Goal: Task Accomplishment & Management: Manage account settings

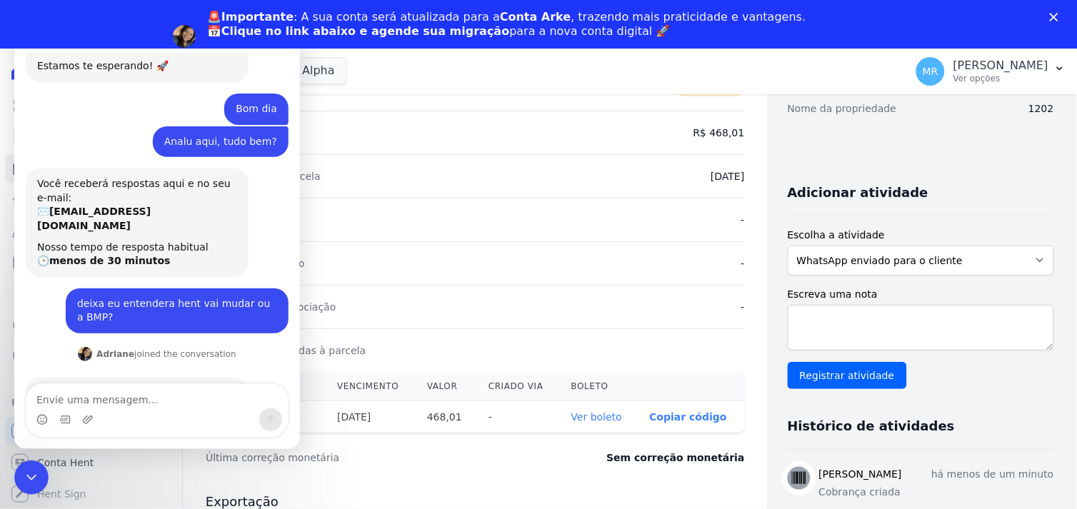
scroll to position [537, 0]
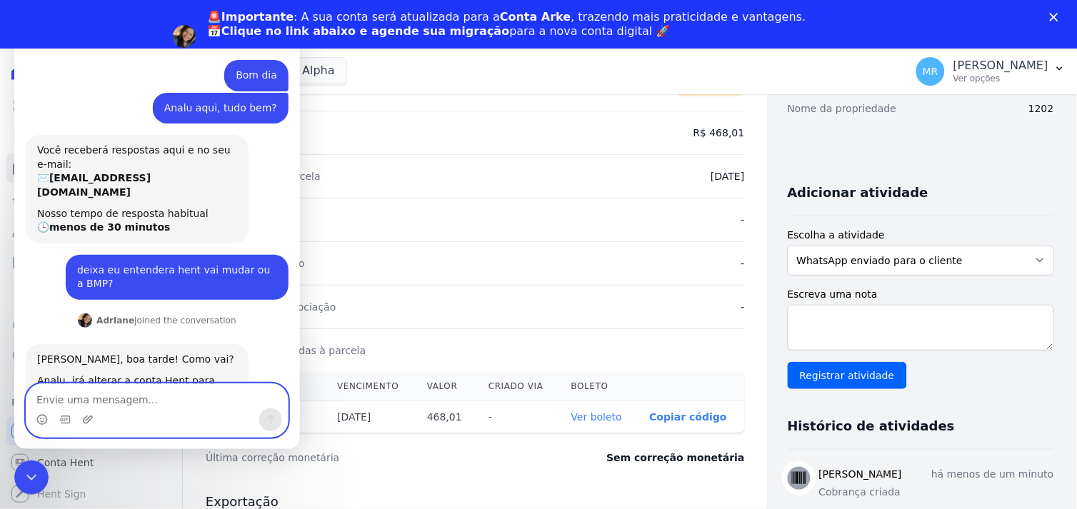
click at [139, 397] on textarea "Envie uma mensagem..." at bounding box center [157, 396] width 262 height 24
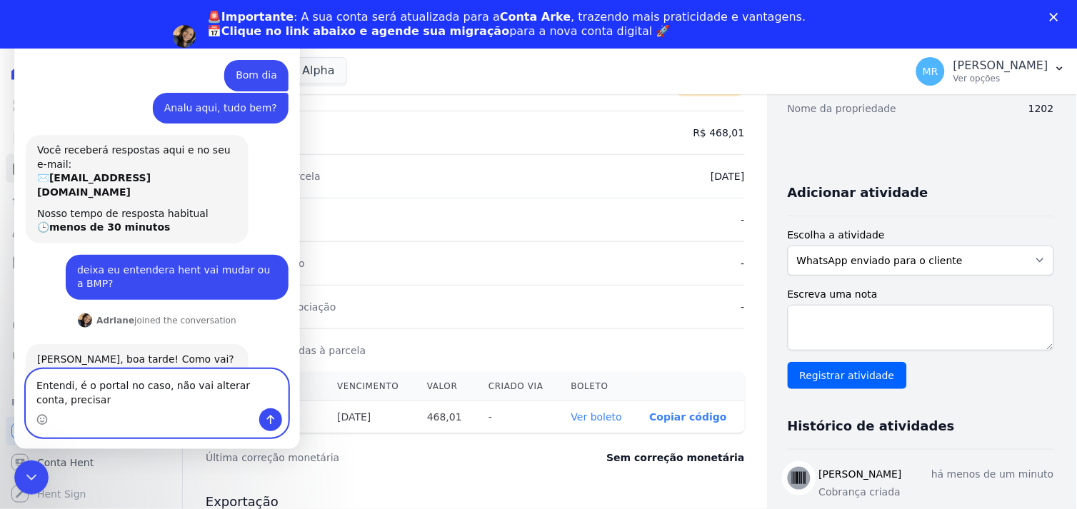
scroll to position [551, 0]
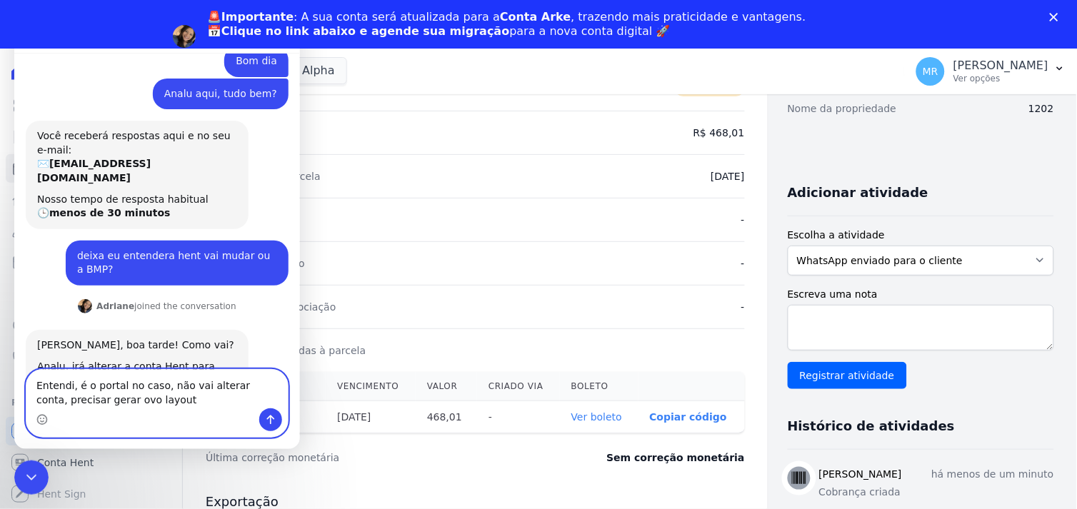
type textarea "Entendi, é o portal no caso, não vai alterar conta, precisar gerar ovo layout?"
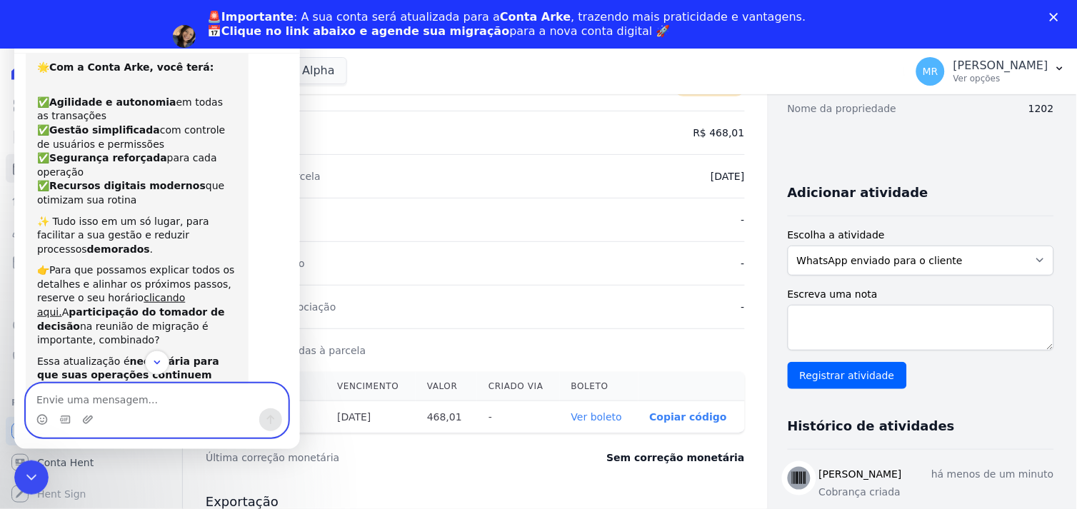
scroll to position [593, 0]
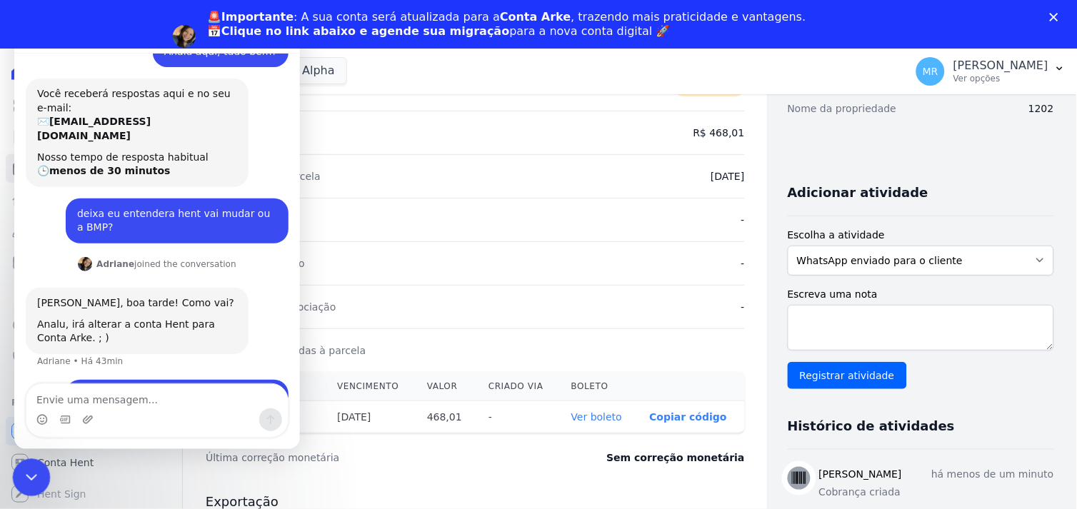
drag, startPoint x: 27, startPoint y: 475, endPoint x: 267, endPoint y: 747, distance: 362.5
click at [26, 475] on icon "Encerramento do Messenger da Intercom" at bounding box center [29, 476] width 10 height 6
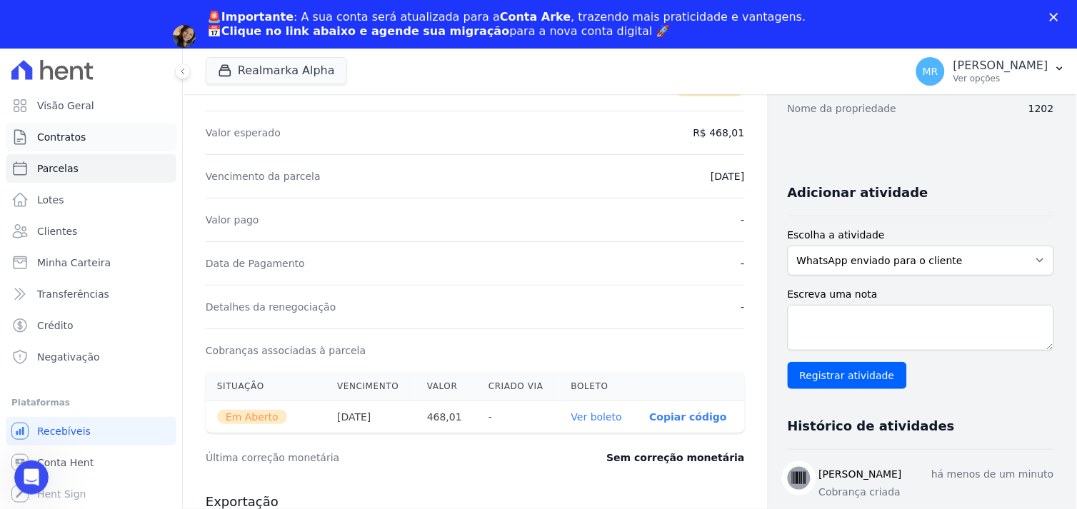
click at [58, 139] on span "Contratos" at bounding box center [61, 137] width 49 height 14
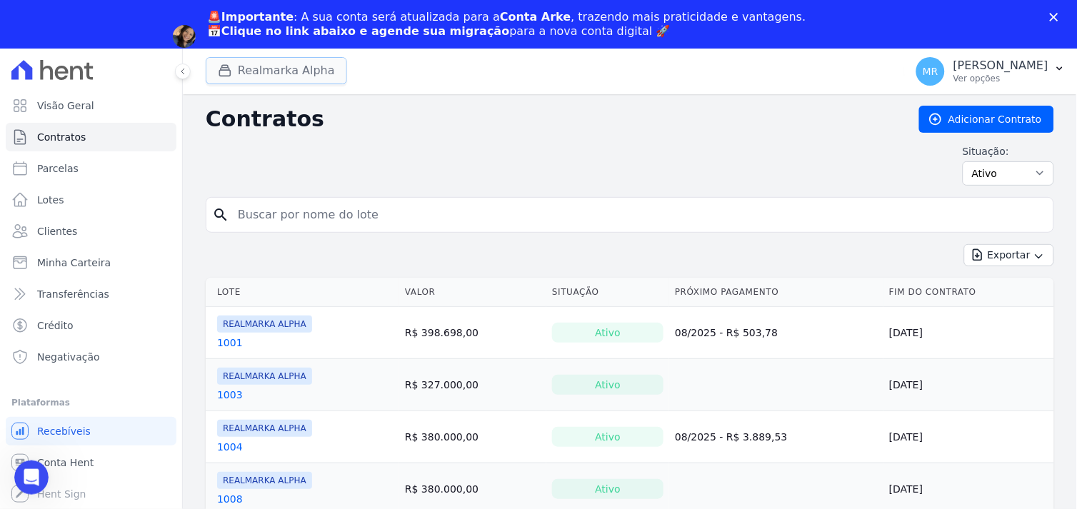
click at [289, 69] on button "Realmarka Alpha" at bounding box center [276, 70] width 141 height 27
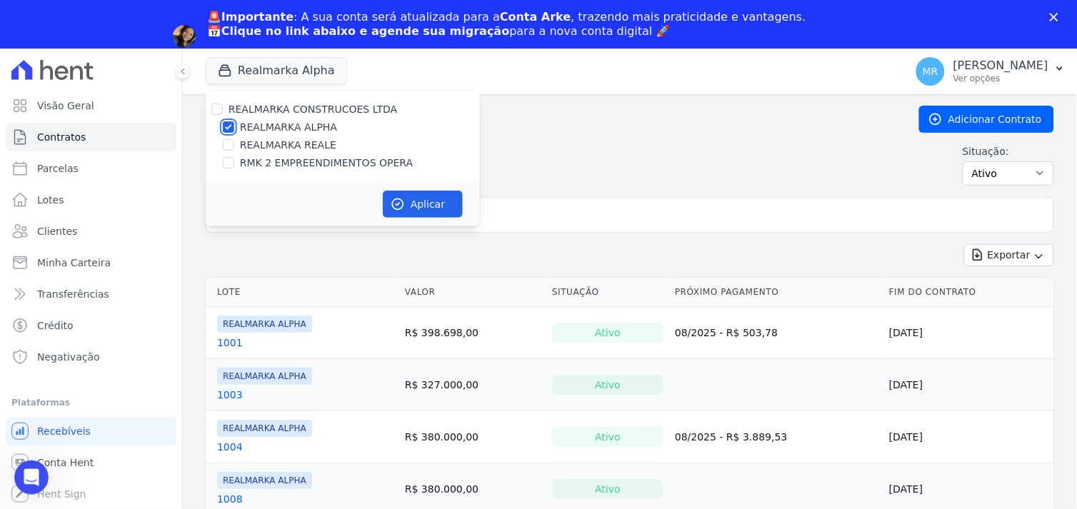
click at [227, 126] on input "REALMARKA ALPHA" at bounding box center [228, 126] width 11 height 11
checkbox input "false"
click at [226, 167] on input "RMK 2 EMPREENDIMENTOS OPERA" at bounding box center [228, 162] width 11 height 11
checkbox input "true"
click at [444, 211] on button "Aplicar" at bounding box center [423, 204] width 80 height 27
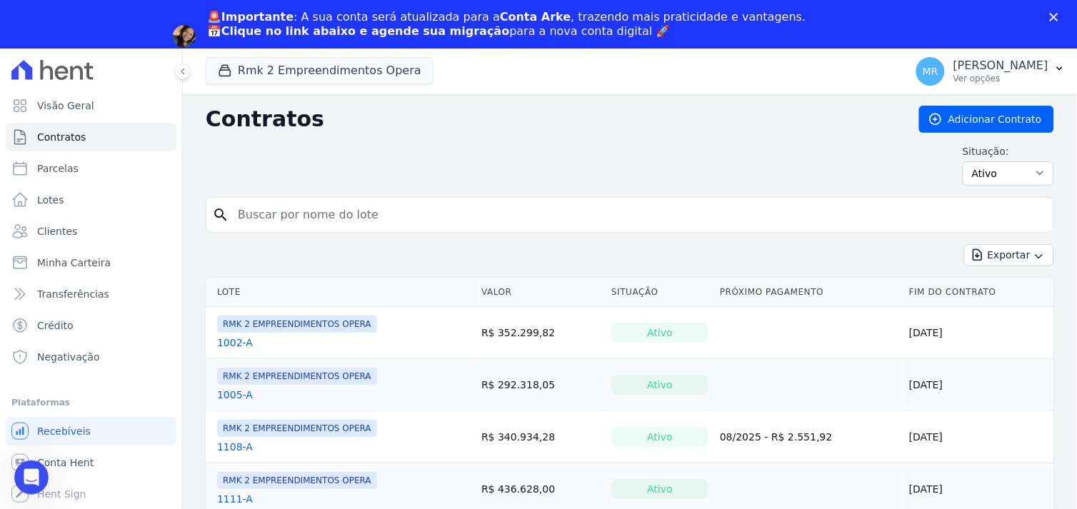
click at [436, 211] on input "search" at bounding box center [638, 215] width 819 height 29
click at [326, 211] on input "search" at bounding box center [638, 215] width 819 height 29
type input "405"
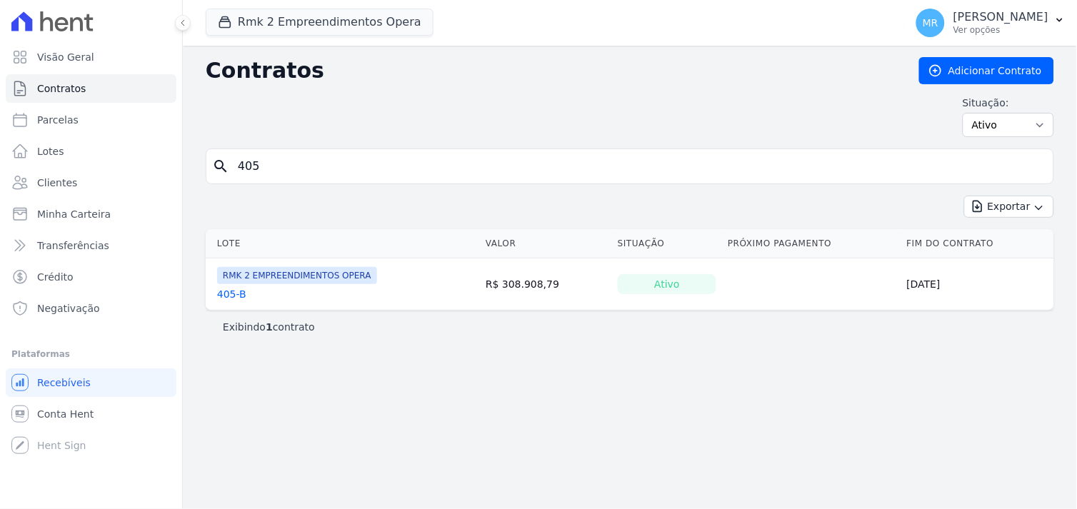
click at [219, 294] on link "405-B" at bounding box center [231, 294] width 29 height 14
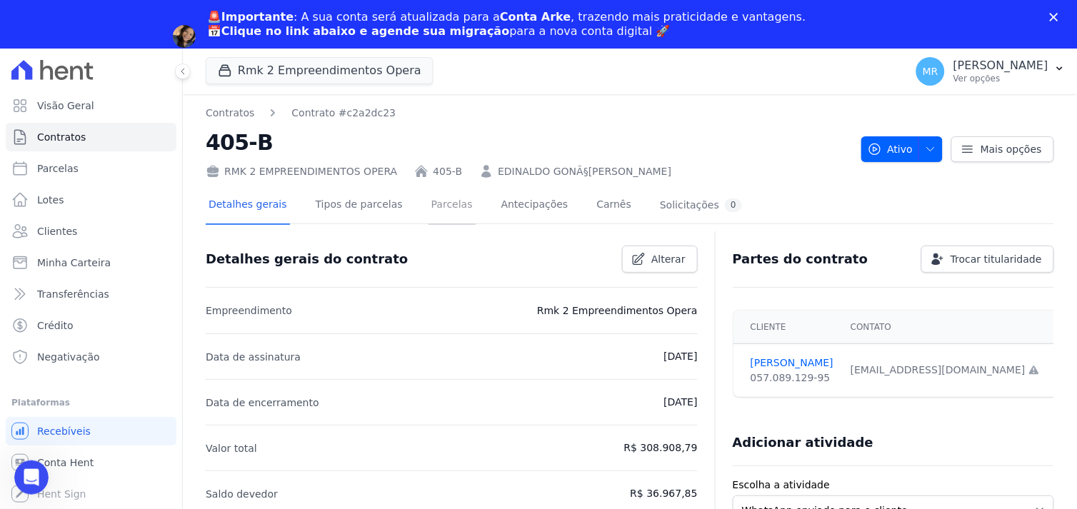
click at [430, 202] on link "Parcelas" at bounding box center [452, 206] width 47 height 38
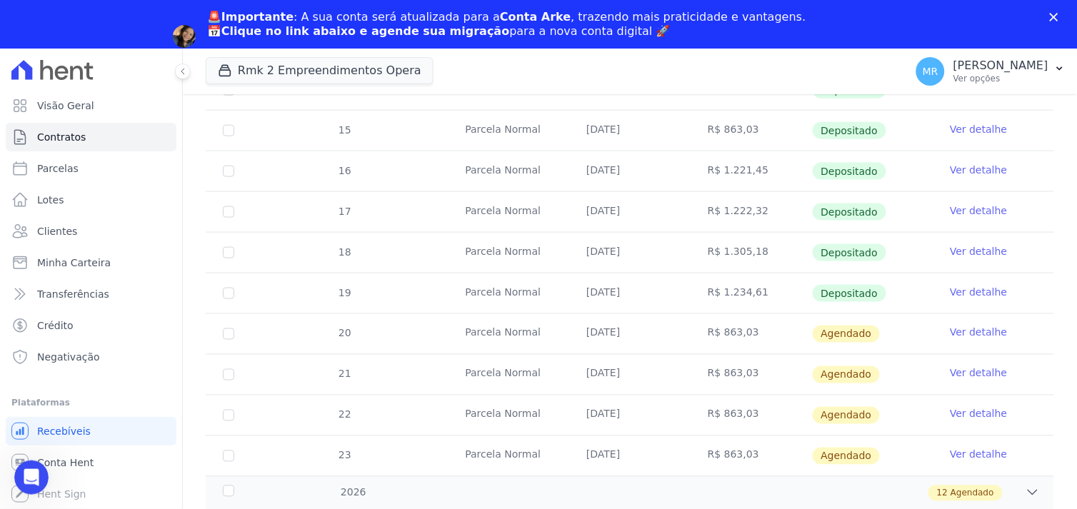
scroll to position [397, 0]
click at [954, 330] on link "Ver detalhe" at bounding box center [978, 331] width 57 height 14
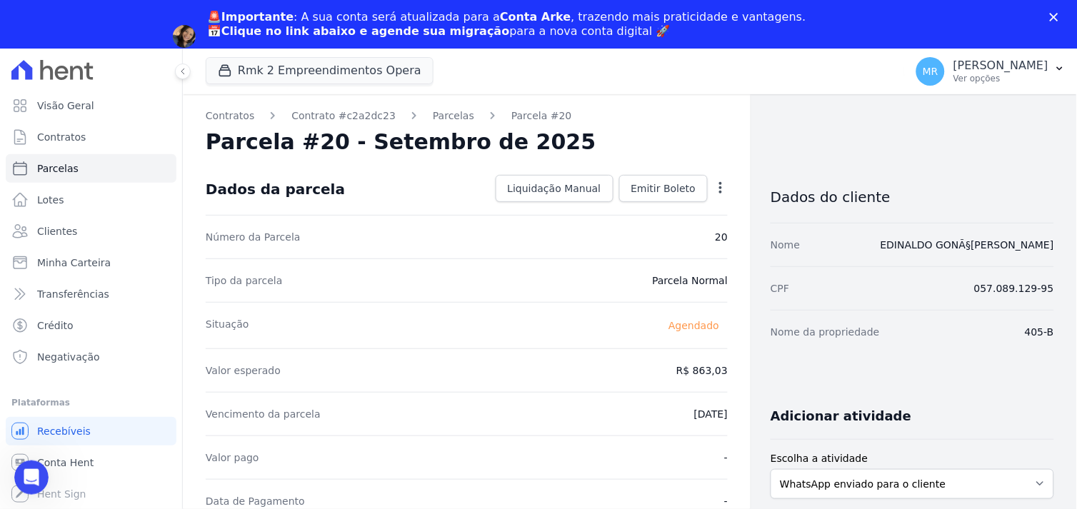
click at [714, 189] on icon "button" at bounding box center [721, 188] width 14 height 14
click at [629, 207] on link "Alterar" at bounding box center [660, 208] width 126 height 26
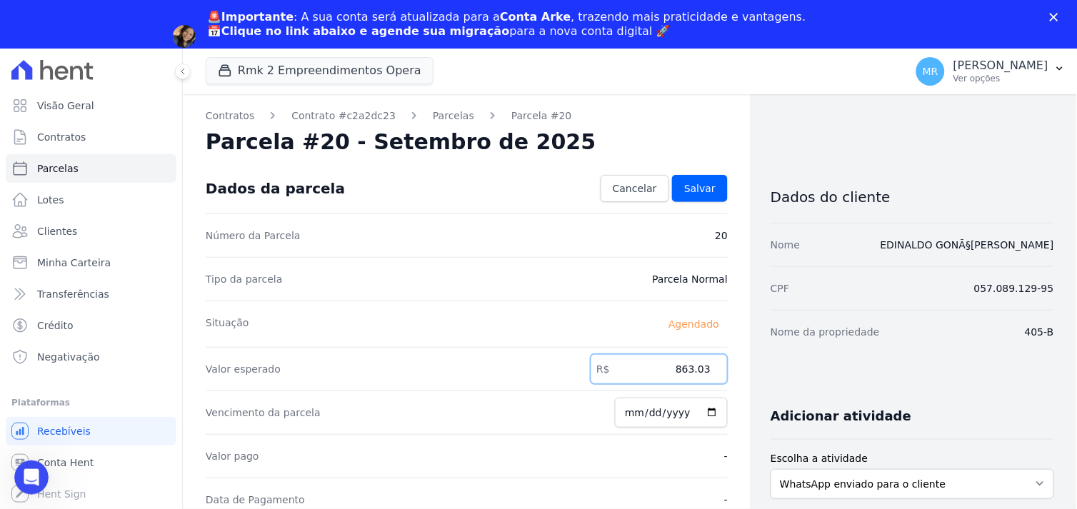
drag, startPoint x: 652, startPoint y: 369, endPoint x: 773, endPoint y: 375, distance: 120.9
type input "1239.52"
type input "2025-09-20"
click at [624, 186] on span "Cancelar" at bounding box center [635, 188] width 44 height 14
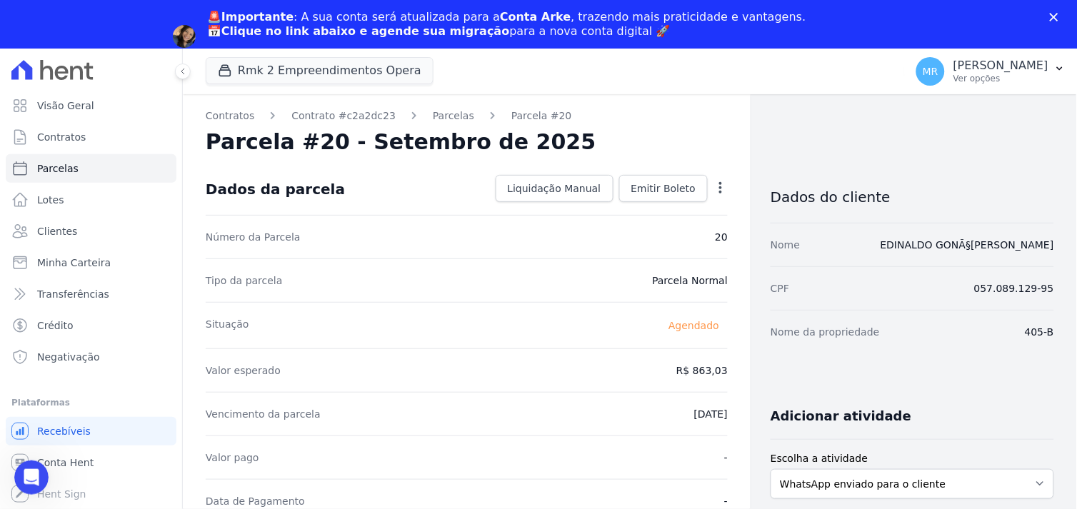
click at [715, 187] on icon "button" at bounding box center [721, 188] width 14 height 14
click at [625, 232] on link "Antecipar" at bounding box center [660, 234] width 126 height 26
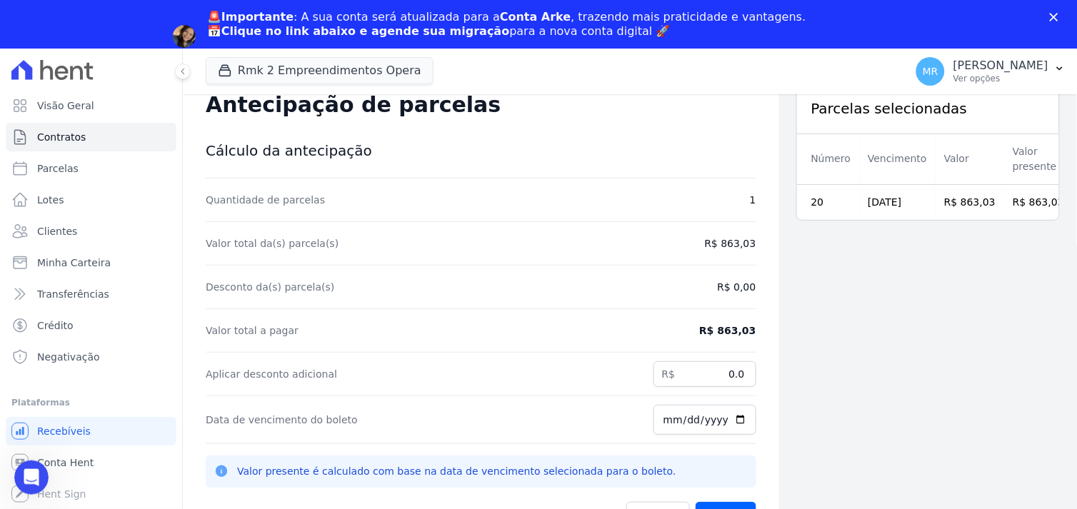
scroll to position [46, 0]
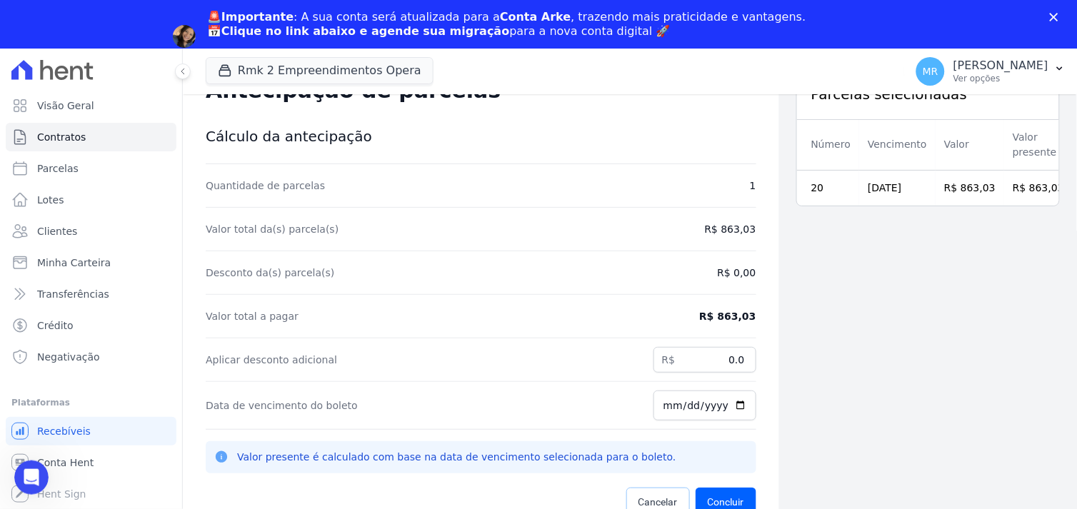
click at [644, 496] on span "Cancelar" at bounding box center [658, 502] width 39 height 14
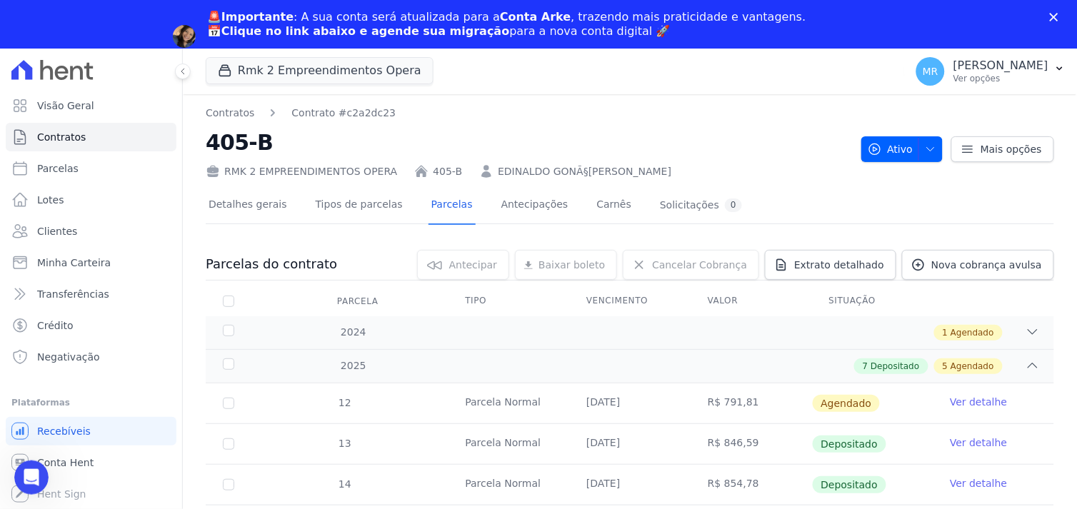
scroll to position [317, 0]
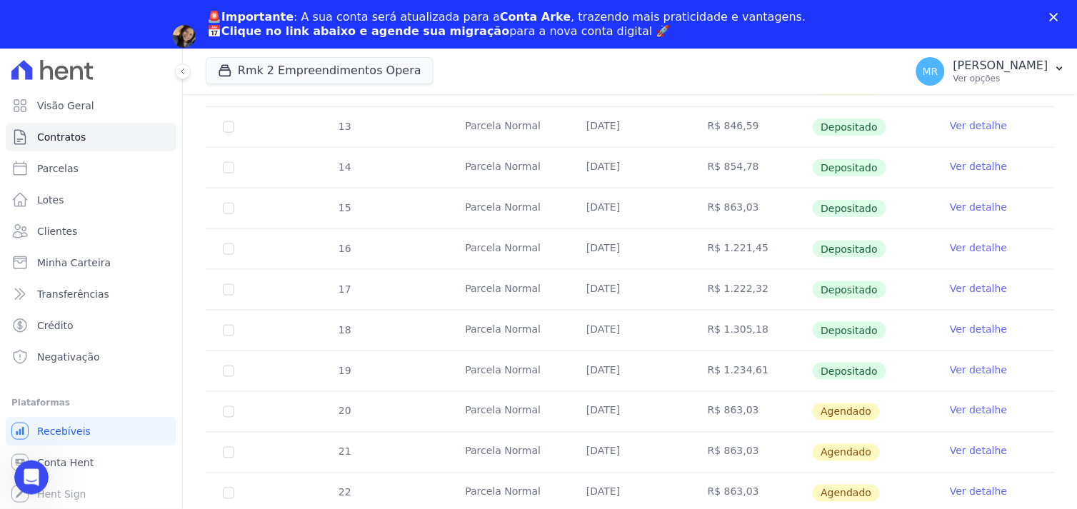
click at [966, 409] on link "Ver detalhe" at bounding box center [978, 411] width 57 height 14
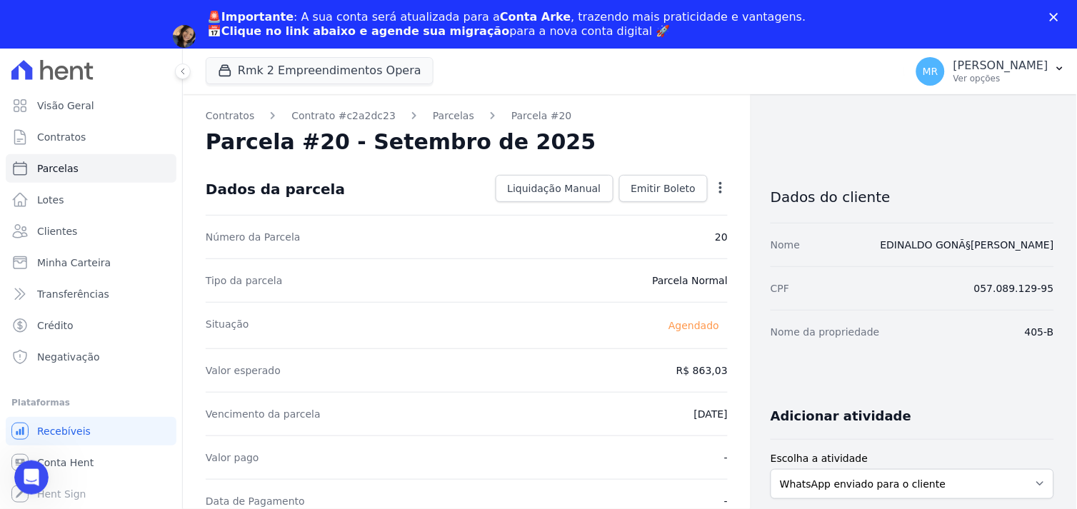
click at [714, 181] on icon "button" at bounding box center [721, 188] width 14 height 14
click at [619, 208] on link "Alterar" at bounding box center [660, 208] width 126 height 26
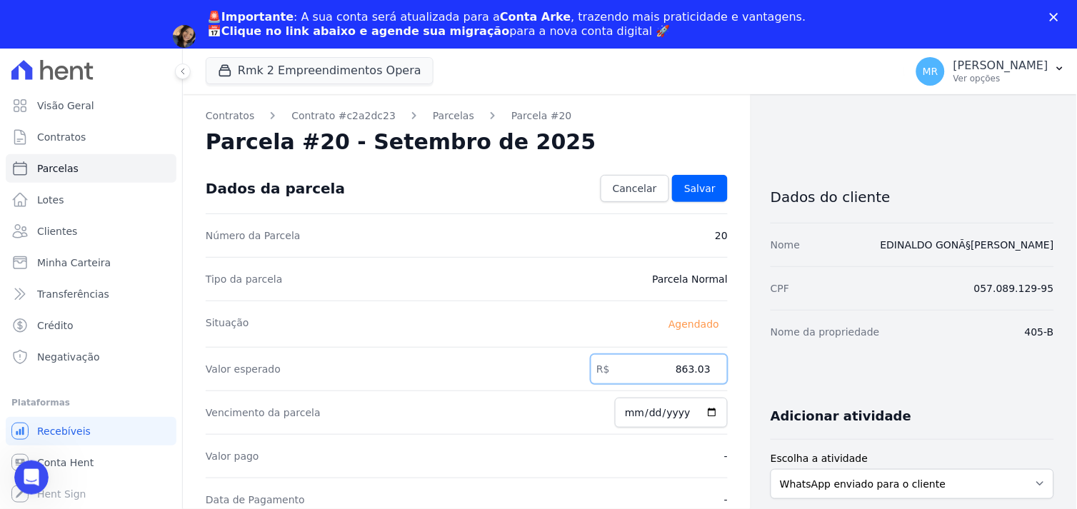
drag, startPoint x: 637, startPoint y: 366, endPoint x: 741, endPoint y: 368, distance: 104.3
type input "1239.52"
type input "2025-09-21"
type input "2025-08-21"
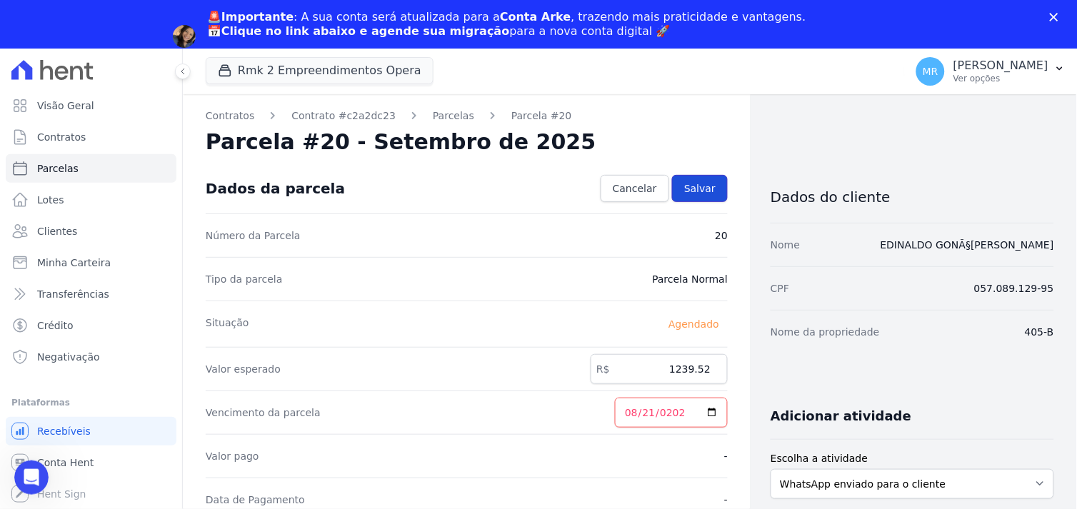
click at [699, 187] on span "Salvar" at bounding box center [700, 188] width 31 height 14
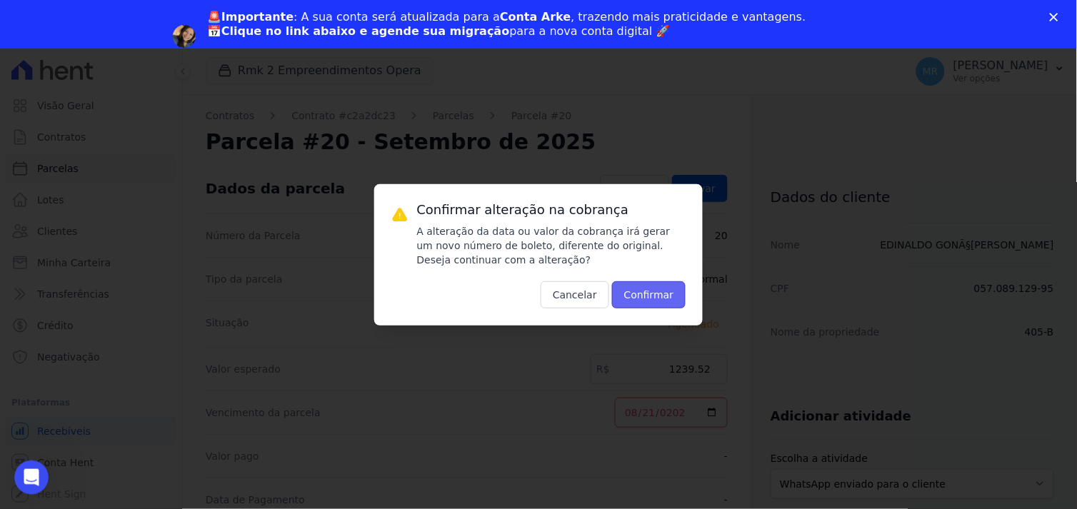
click at [650, 302] on button "Confirmar" at bounding box center [649, 295] width 74 height 27
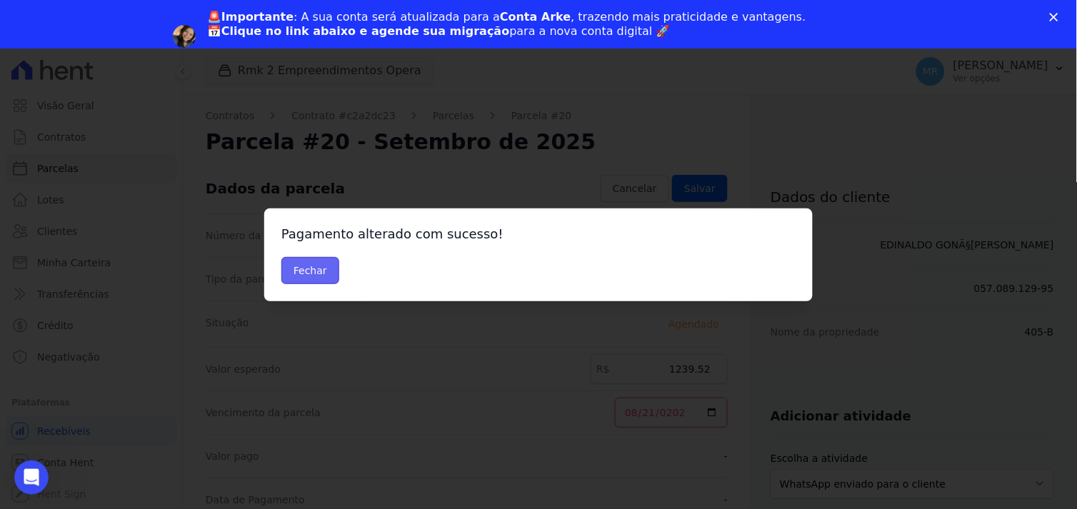
click at [309, 275] on button "Fechar" at bounding box center [311, 270] width 58 height 27
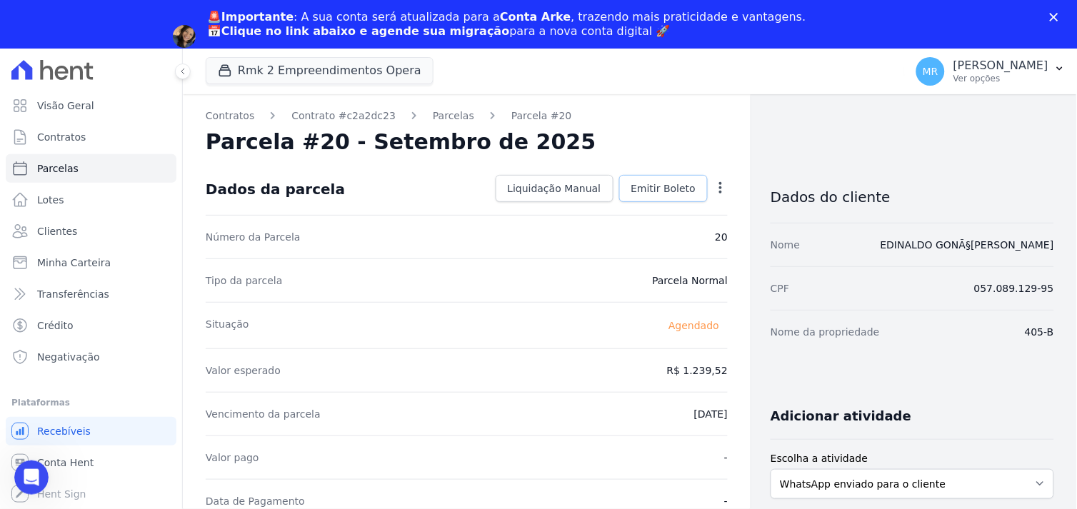
click at [658, 189] on span "Emitir Boleto" at bounding box center [664, 188] width 65 height 14
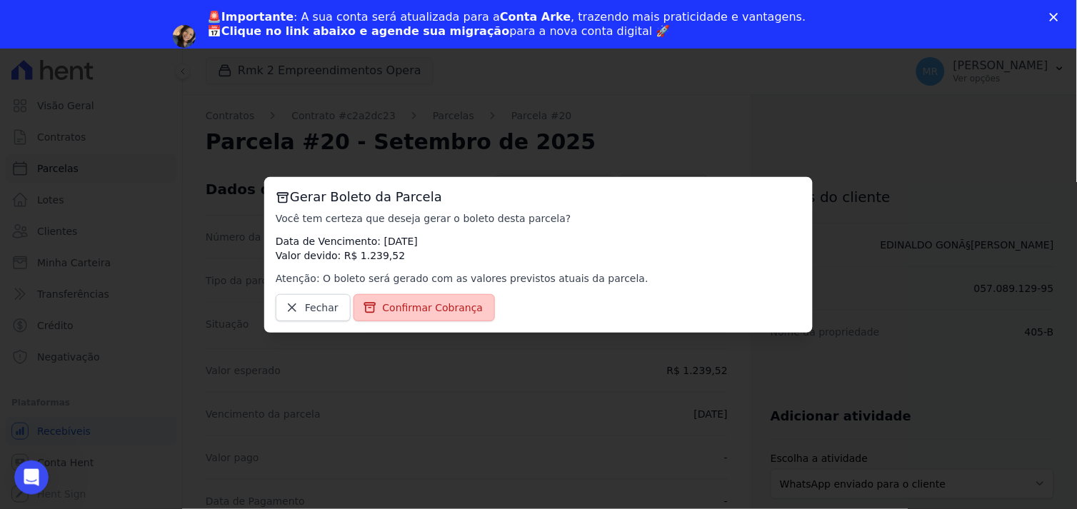
click at [417, 304] on span "Confirmar Cobrança" at bounding box center [433, 308] width 101 height 14
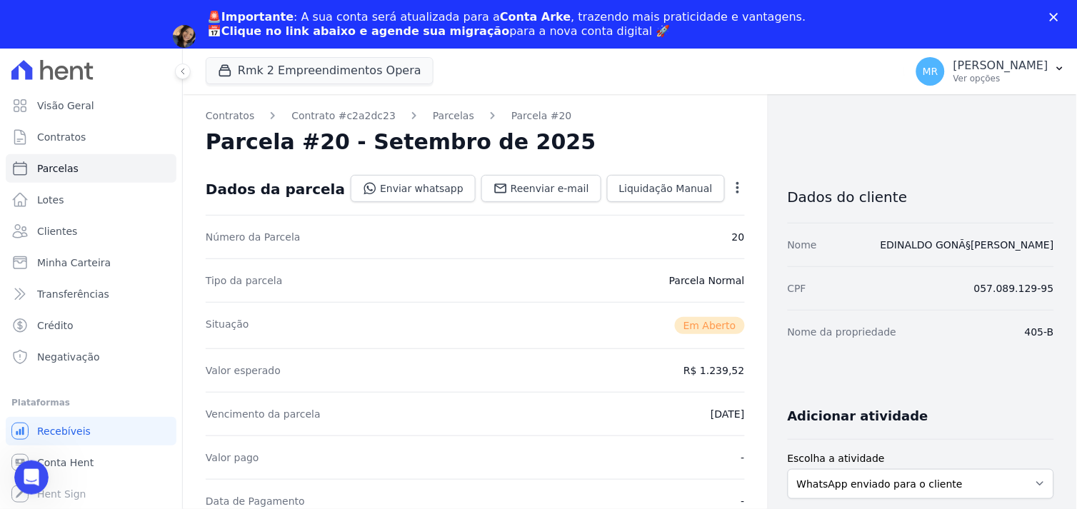
scroll to position [476, 0]
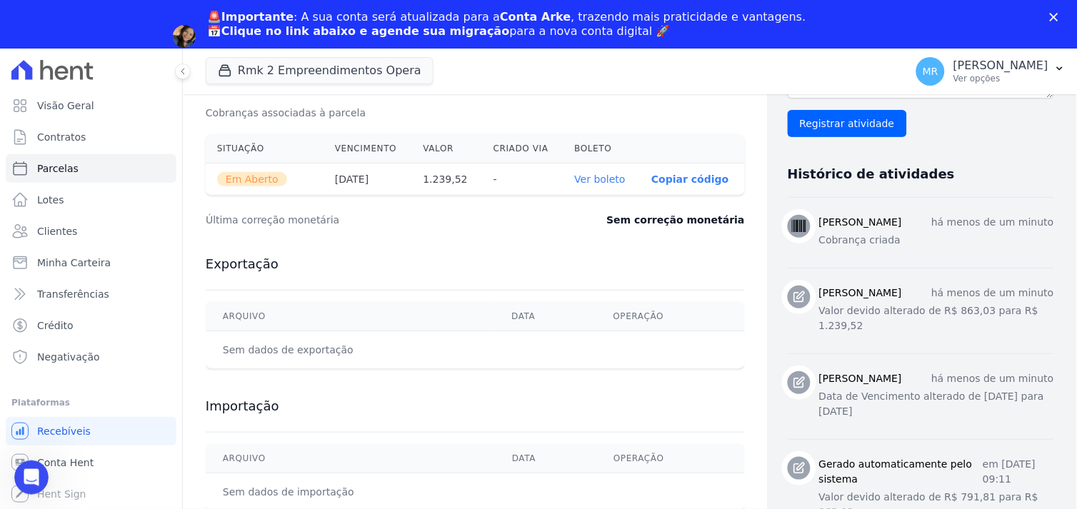
click at [577, 179] on link "Ver boleto" at bounding box center [600, 179] width 51 height 11
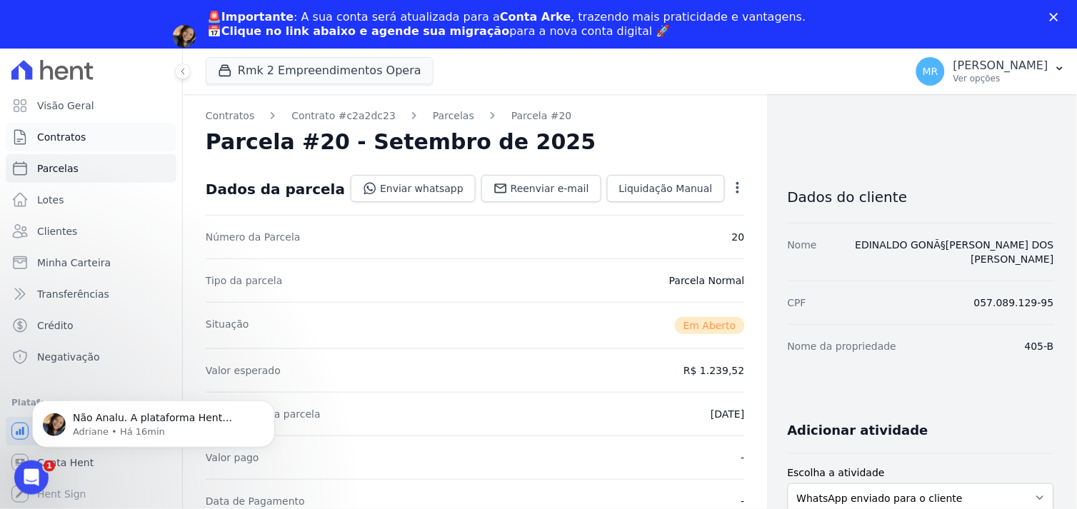
click at [71, 131] on span "Contratos" at bounding box center [61, 137] width 49 height 14
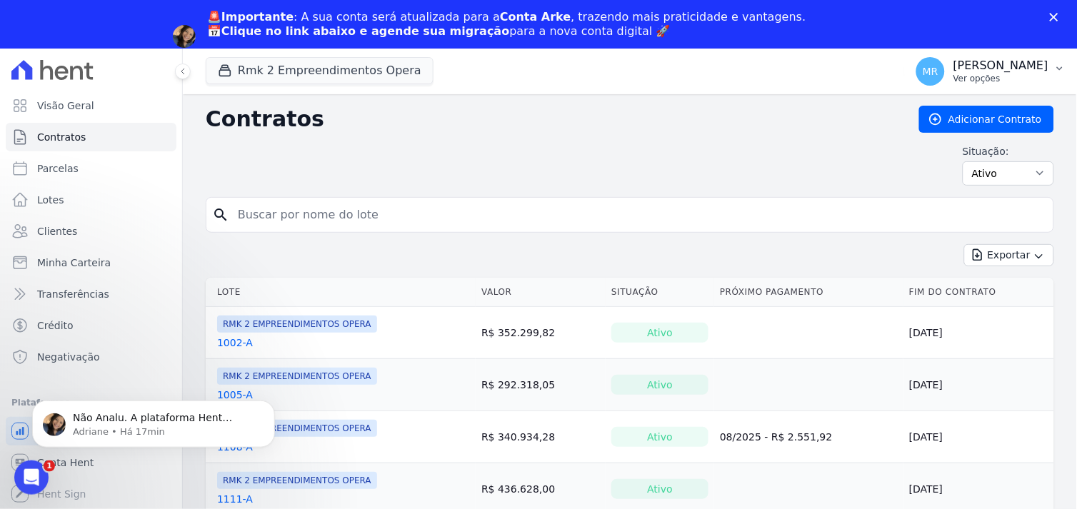
click at [1045, 71] on p "[PERSON_NAME]" at bounding box center [1001, 66] width 95 height 14
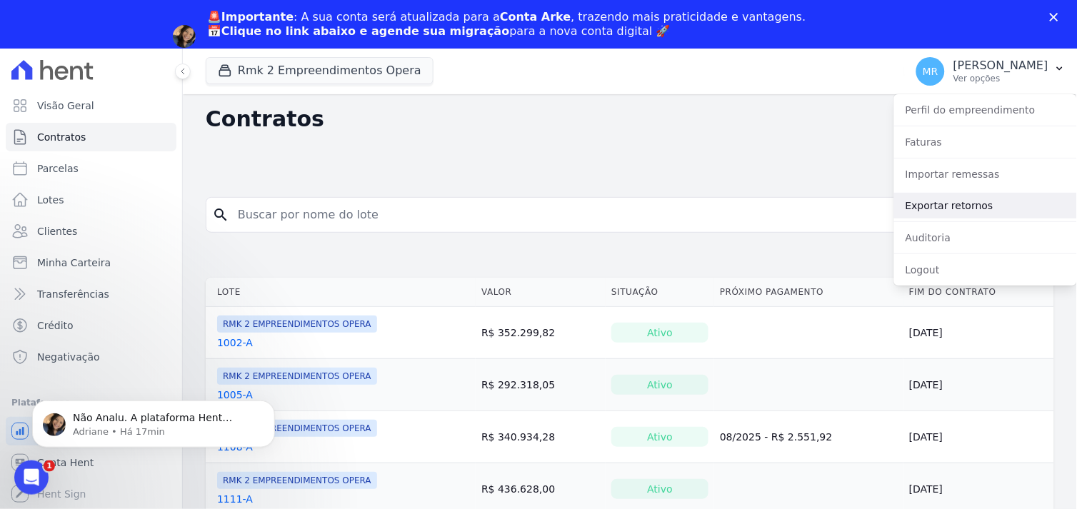
click at [989, 213] on link "Exportar retornos" at bounding box center [986, 206] width 183 height 26
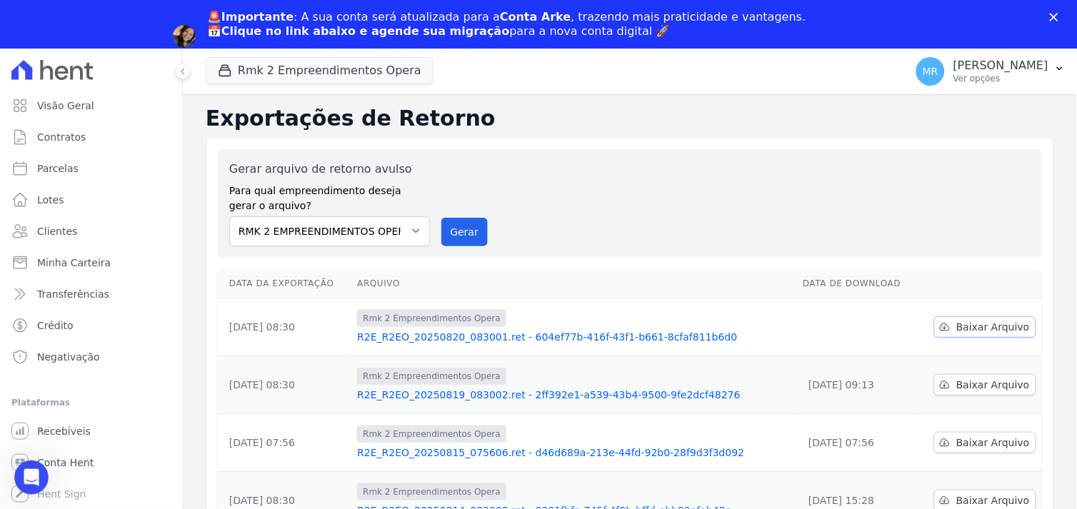
click at [963, 331] on span "Baixar Arquivo" at bounding box center [994, 327] width 74 height 14
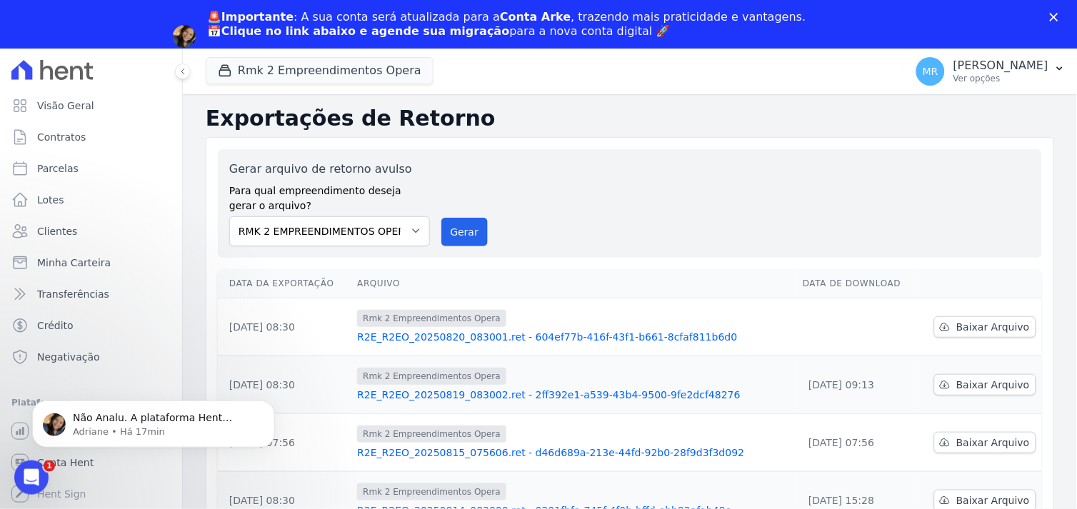
click at [570, 186] on div "Gerar arquivo de retorno avulso Para qual empreendimento deseja gerar o arquivo…" at bounding box center [630, 204] width 802 height 86
click at [261, 69] on button "Rmk 2 Empreendimentos Opera" at bounding box center [320, 70] width 228 height 27
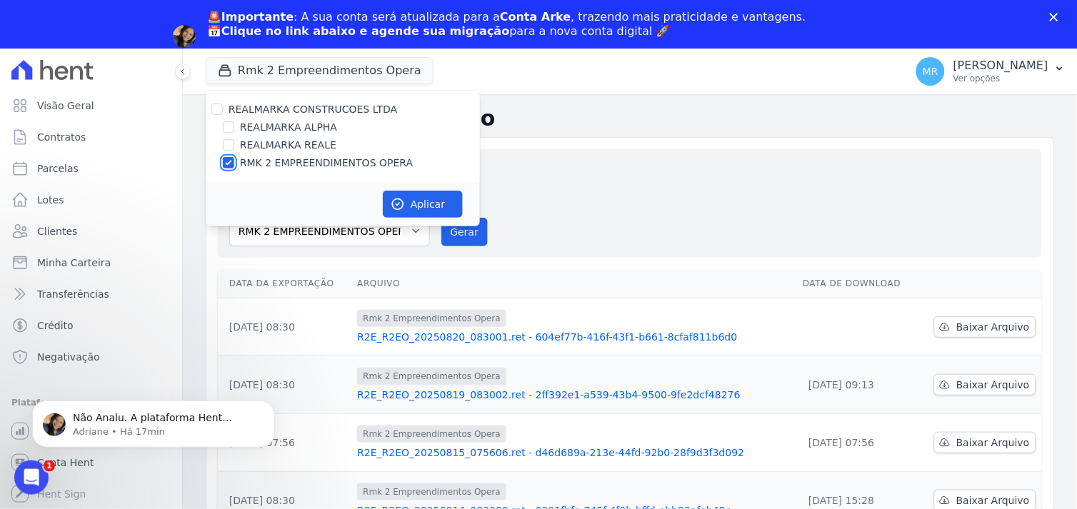
click at [227, 157] on input "RMK 2 EMPREENDIMENTOS OPERA" at bounding box center [228, 162] width 11 height 11
checkbox input "false"
click at [227, 148] on input "REALMARKA REALE" at bounding box center [228, 144] width 11 height 11
checkbox input "true"
click at [449, 205] on button "Aplicar" at bounding box center [423, 204] width 80 height 27
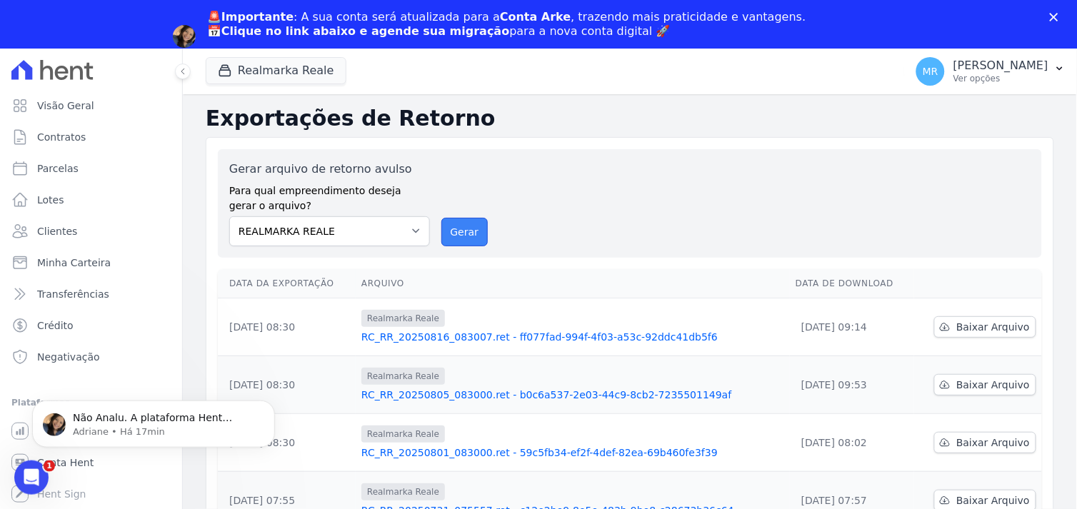
click at [469, 229] on button "Gerar" at bounding box center [465, 232] width 47 height 29
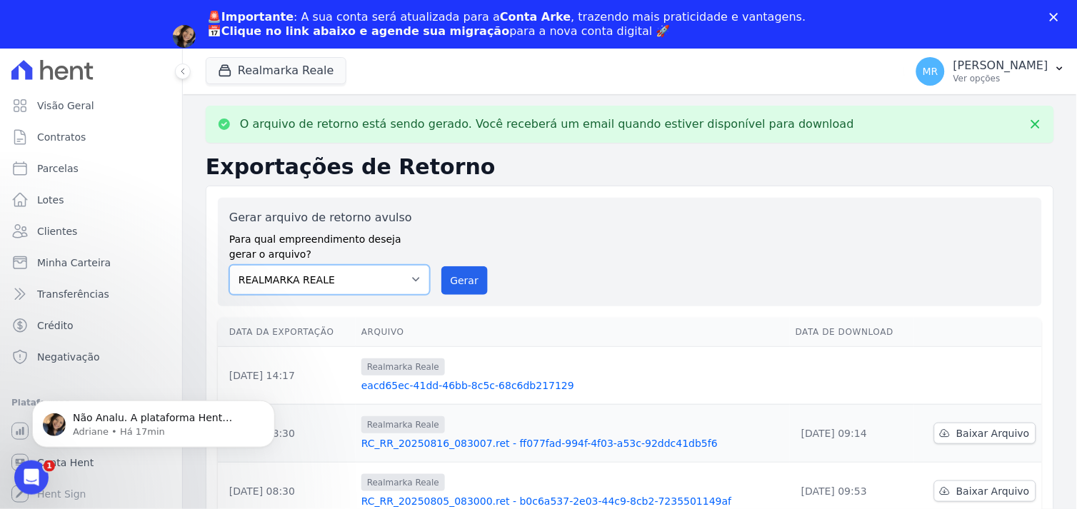
click at [415, 282] on select "REALMARKA ALPHA REALMARKA REALE RMK 2 EMPREENDIMENTOS OPERA" at bounding box center [329, 280] width 201 height 30
select select "7680797a-88b1-4880-b551-36a4daee57a8"
click at [229, 265] on select "REALMARKA ALPHA REALMARKA REALE RMK 2 EMPREENDIMENTOS OPERA" at bounding box center [329, 280] width 201 height 30
click at [294, 61] on button "Realmarka Reale" at bounding box center [276, 70] width 141 height 27
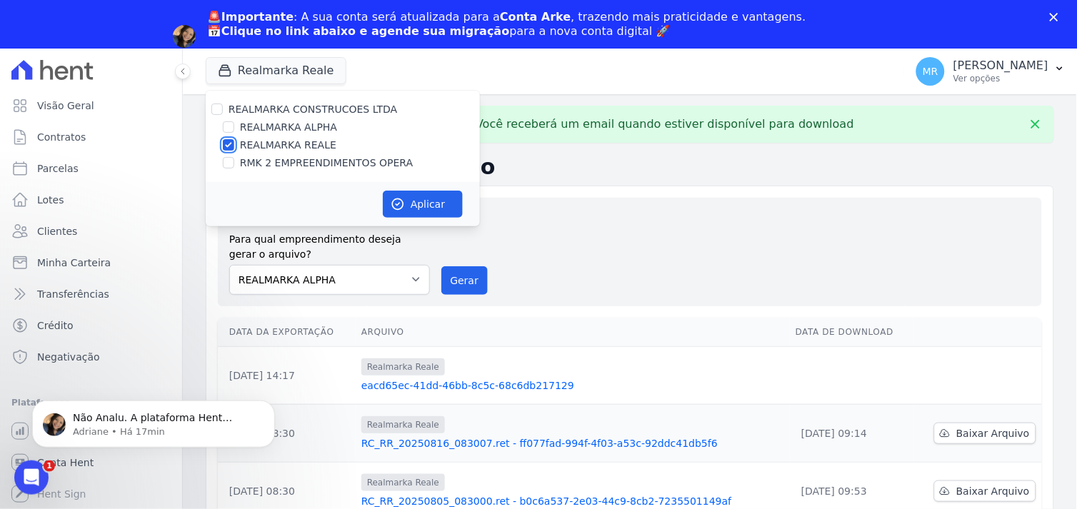
click at [225, 141] on input "REALMARKA REALE" at bounding box center [228, 144] width 11 height 11
checkbox input "false"
click at [229, 126] on input "REALMARKA ALPHA" at bounding box center [228, 126] width 11 height 11
checkbox input "true"
click at [431, 197] on button "Aplicar" at bounding box center [423, 204] width 80 height 27
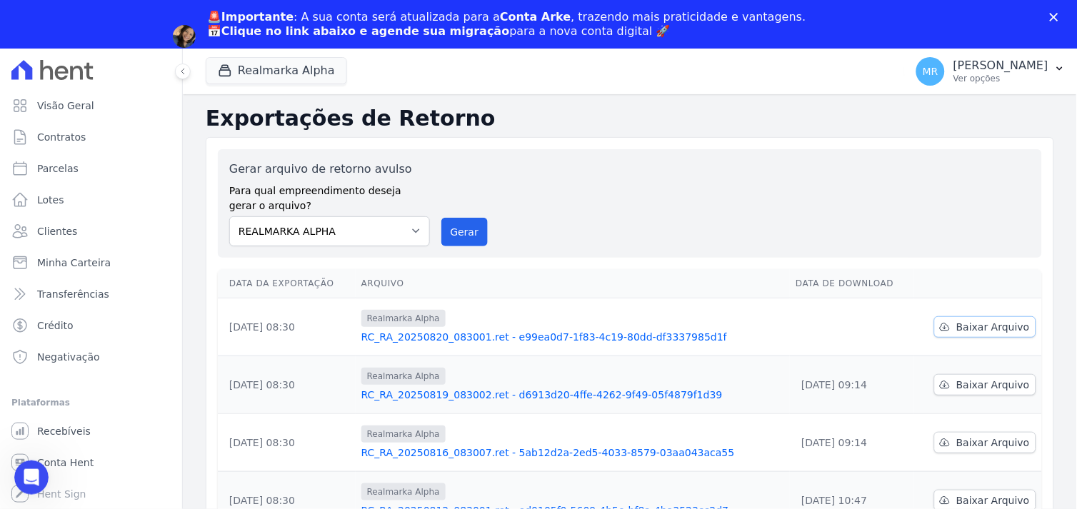
click at [970, 327] on span "Baixar Arquivo" at bounding box center [994, 327] width 74 height 14
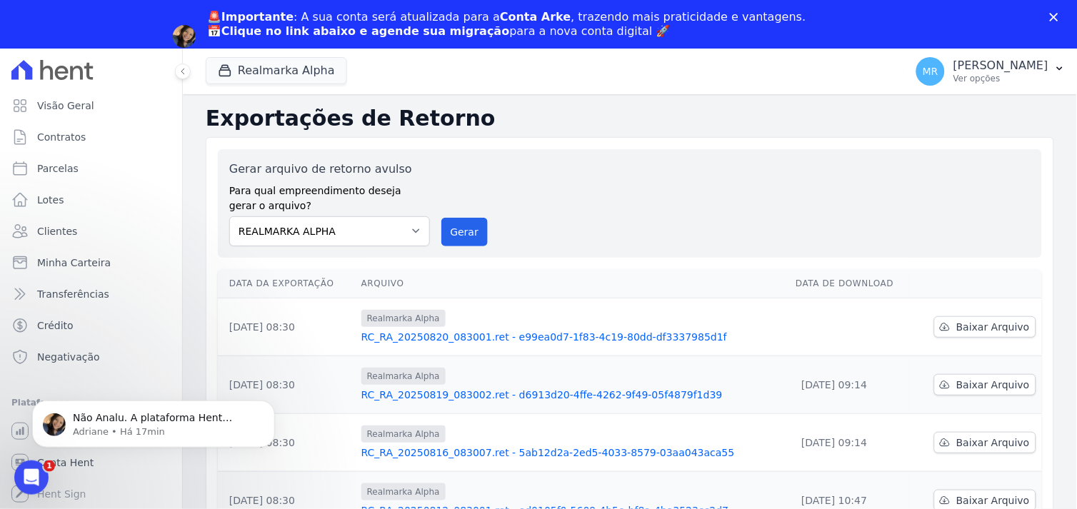
click at [607, 195] on div "Gerar arquivo de retorno avulso Para qual empreendimento deseja gerar o arquivo…" at bounding box center [630, 204] width 802 height 86
click at [27, 477] on icon "Abertura do Messenger da Intercom" at bounding box center [30, 476] width 24 height 24
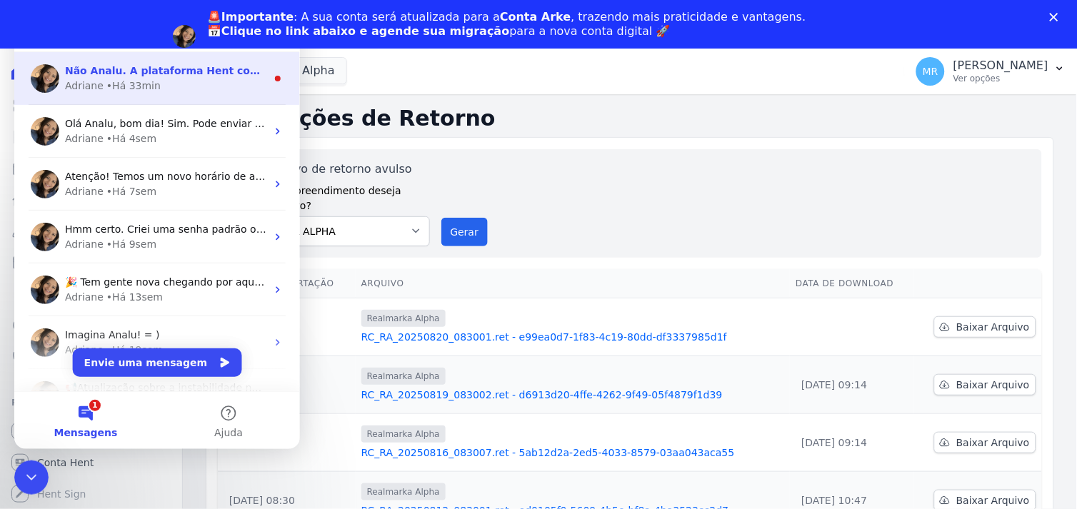
click at [137, 84] on div "• Há 33min" at bounding box center [133, 85] width 54 height 15
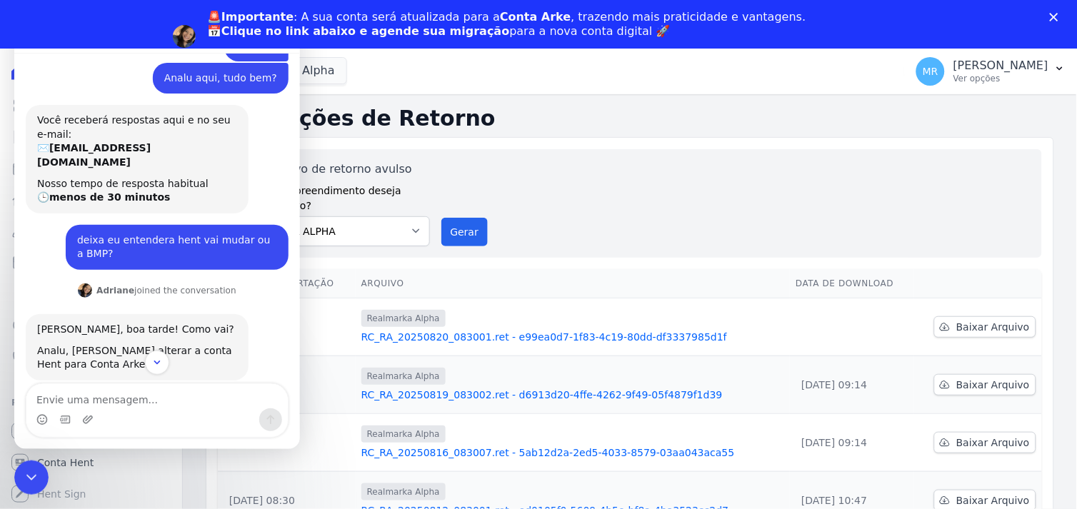
scroll to position [677, 0]
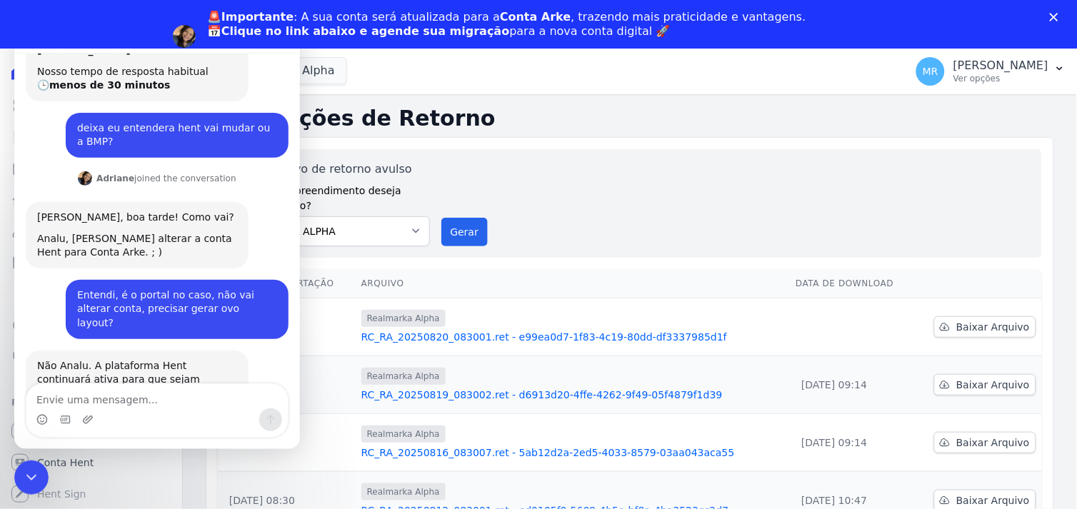
click at [133, 406] on textarea "Envie uma mensagem..." at bounding box center [157, 396] width 262 height 24
click at [44, 418] on icon "Selecionador de Emoji" at bounding box center [41, 419] width 11 height 11
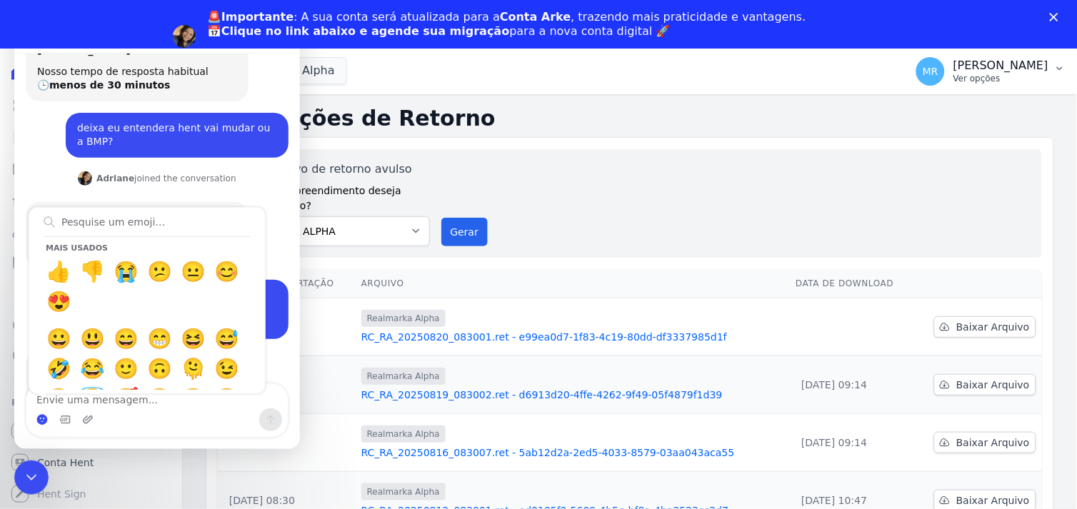
drag, startPoint x: 1017, startPoint y: 74, endPoint x: 1003, endPoint y: 83, distance: 16.4
click at [1015, 74] on p "Ver opções" at bounding box center [1001, 78] width 95 height 11
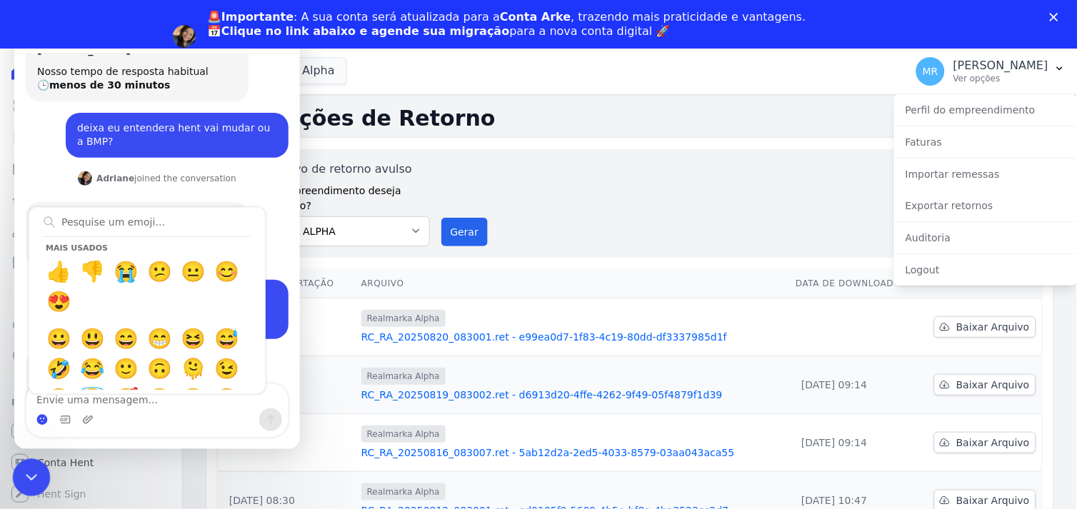
drag, startPoint x: 27, startPoint y: 472, endPoint x: 94, endPoint y: 923, distance: 455.7
click at [27, 472] on icon "Encerramento do Messenger da Intercom" at bounding box center [29, 475] width 17 height 17
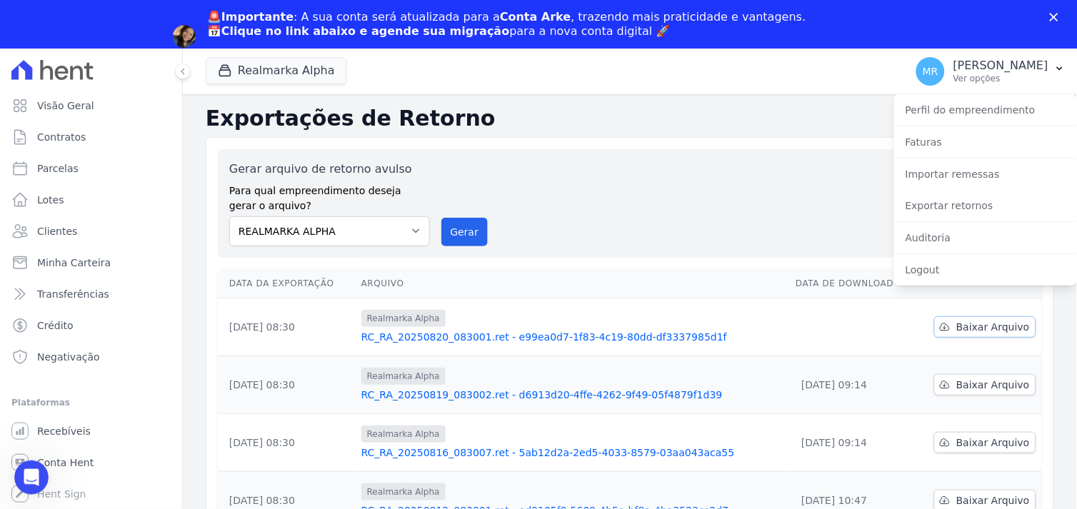
click at [985, 327] on span "Baixar Arquivo" at bounding box center [994, 327] width 74 height 14
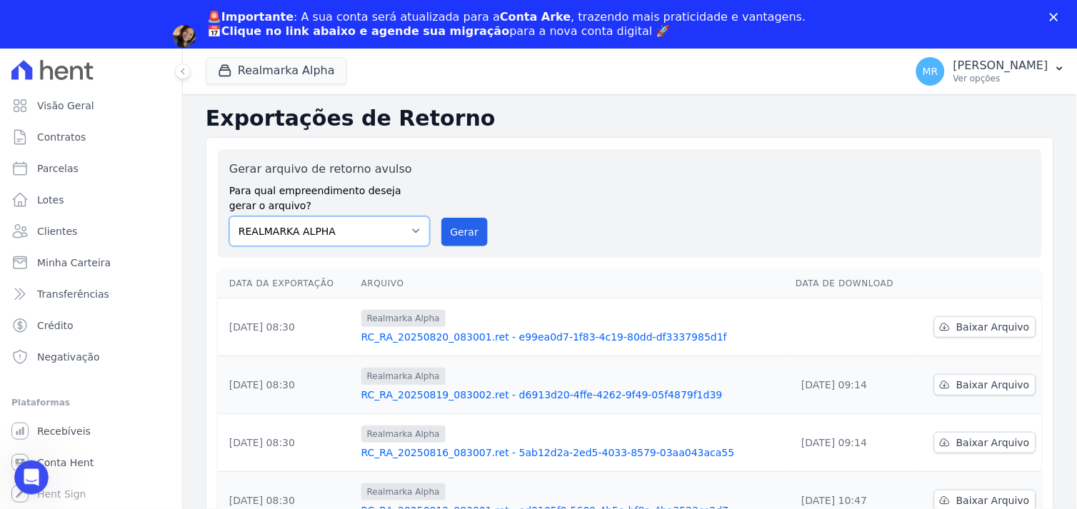
click at [377, 230] on select "REALMARKA ALPHA REALMARKA REALE RMK 2 EMPREENDIMENTOS OPERA" at bounding box center [329, 232] width 201 height 30
select select "76c98966-fbae-428e-aea9-71c3dfcf0e62"
click at [229, 217] on select "REALMARKA ALPHA REALMARKA REALE RMK 2 EMPREENDIMENTOS OPERA" at bounding box center [329, 232] width 201 height 30
click at [270, 71] on button "Realmarka Alpha" at bounding box center [276, 70] width 141 height 27
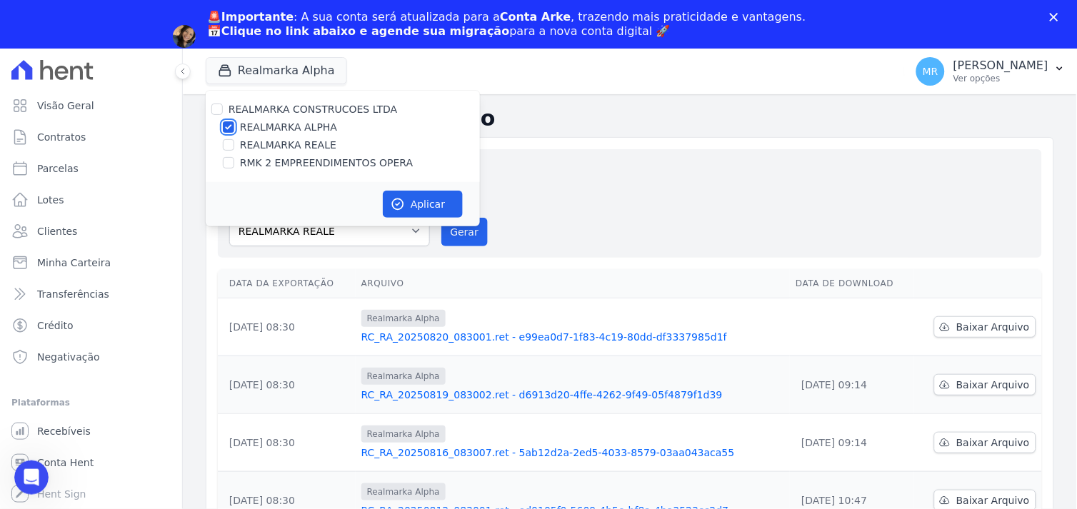
click at [225, 129] on input "REALMARKA ALPHA" at bounding box center [228, 126] width 11 height 11
checkbox input "false"
click at [224, 141] on input "REALMARKA REALE" at bounding box center [228, 144] width 11 height 11
checkbox input "true"
click at [414, 201] on button "Aplicar" at bounding box center [423, 204] width 80 height 27
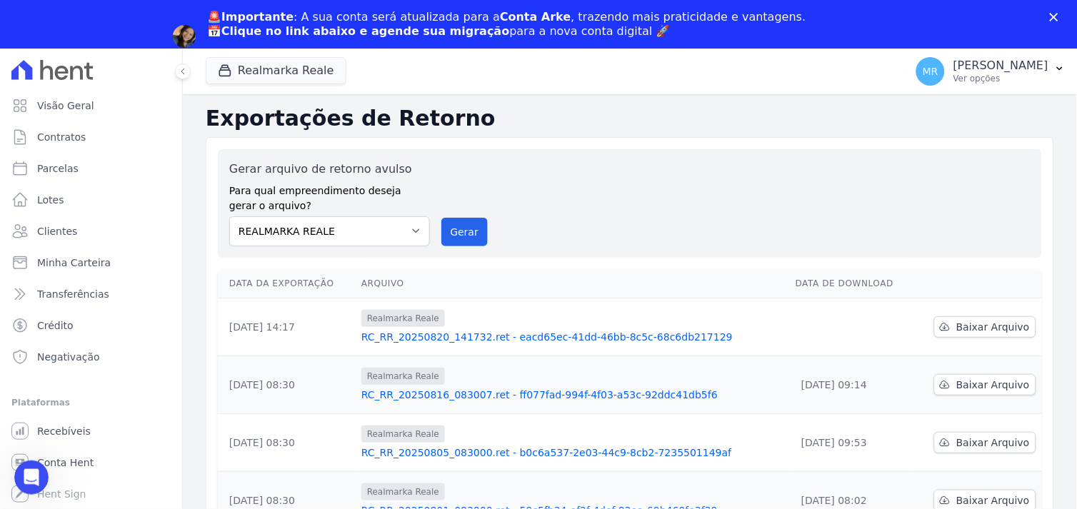
scroll to position [0, 0]
click at [976, 324] on span "Baixar Arquivo" at bounding box center [994, 327] width 74 height 14
click at [596, 191] on div "Gerar arquivo de retorno avulso Para qual empreendimento deseja gerar o arquivo…" at bounding box center [630, 204] width 802 height 86
click at [269, 73] on button "Realmarka Reale" at bounding box center [276, 70] width 141 height 27
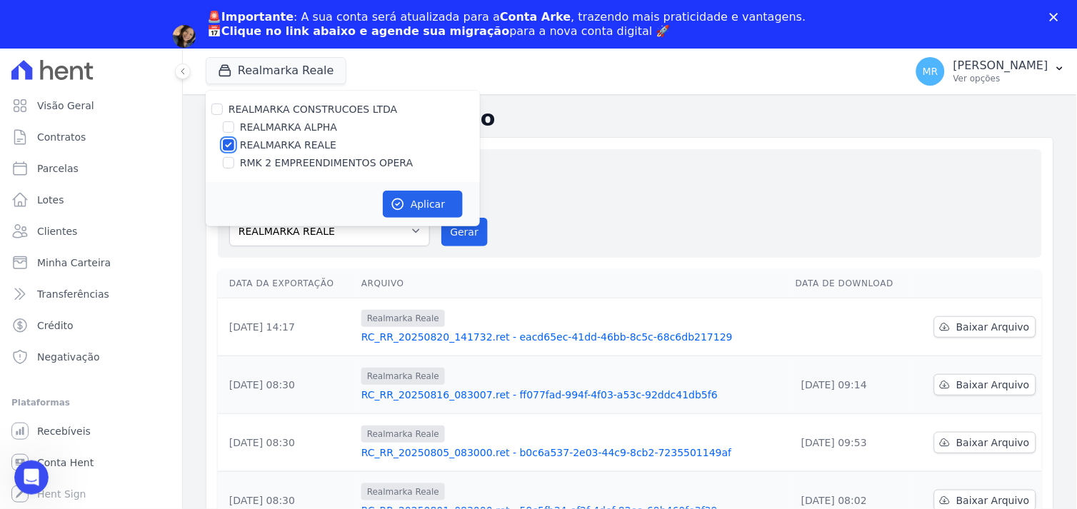
click at [226, 143] on input "REALMARKA REALE" at bounding box center [228, 144] width 11 height 11
checkbox input "false"
click at [225, 162] on input "RMK 2 EMPREENDIMENTOS OPERA" at bounding box center [228, 162] width 11 height 11
checkbox input "true"
click at [406, 199] on button "Aplicar" at bounding box center [423, 204] width 80 height 27
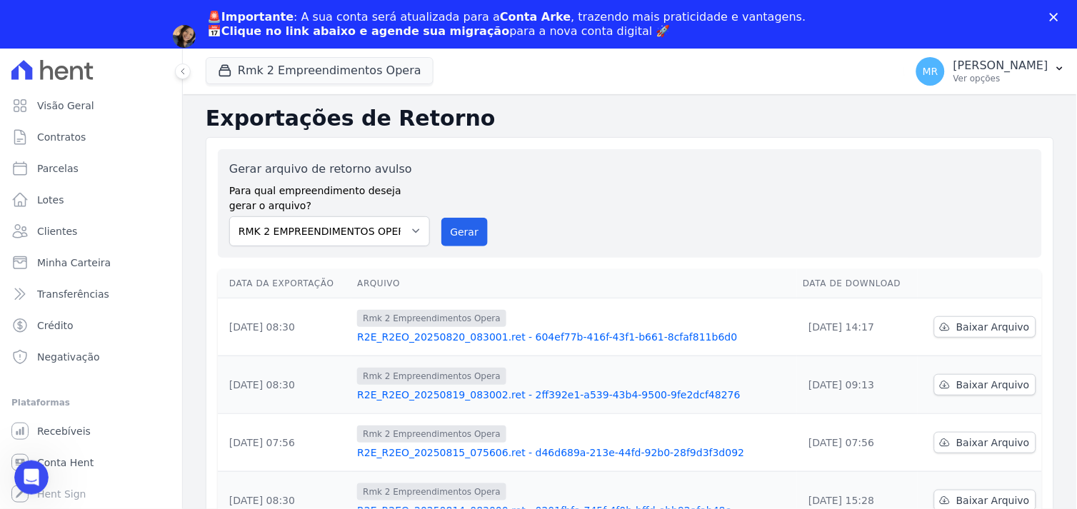
click at [412, 186] on label "Para qual empreendimento deseja gerar o arquivo?" at bounding box center [329, 196] width 201 height 36
click at [407, 231] on select "REALMARKA ALPHA REALMARKA REALE RMK 2 EMPREENDIMENTOS OPERA" at bounding box center [329, 232] width 201 height 30
click at [229, 217] on select "REALMARKA ALPHA REALMARKA REALE RMK 2 EMPREENDIMENTOS OPERA" at bounding box center [329, 232] width 201 height 30
click at [452, 237] on button "Gerar" at bounding box center [465, 232] width 47 height 29
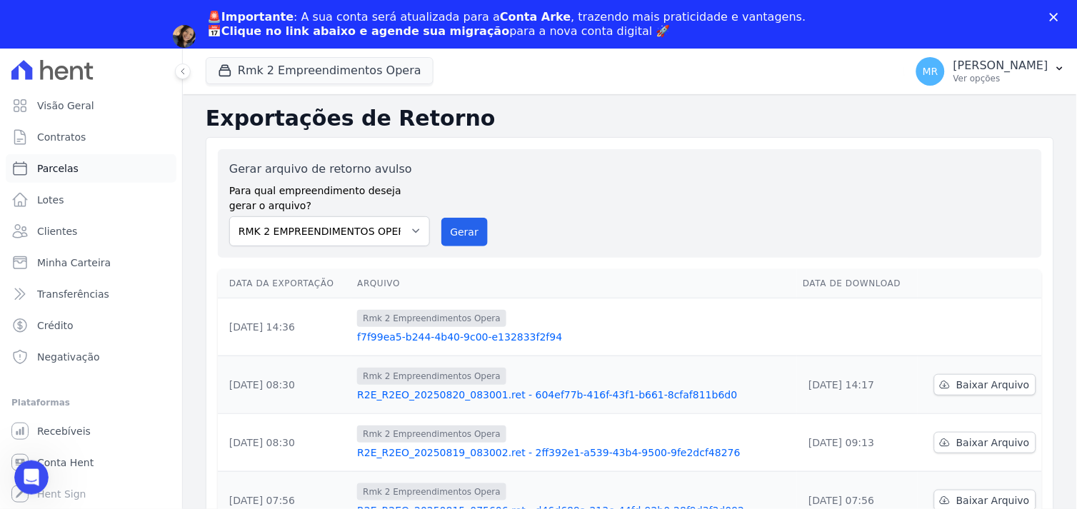
click at [50, 163] on span "Parcelas" at bounding box center [57, 168] width 41 height 14
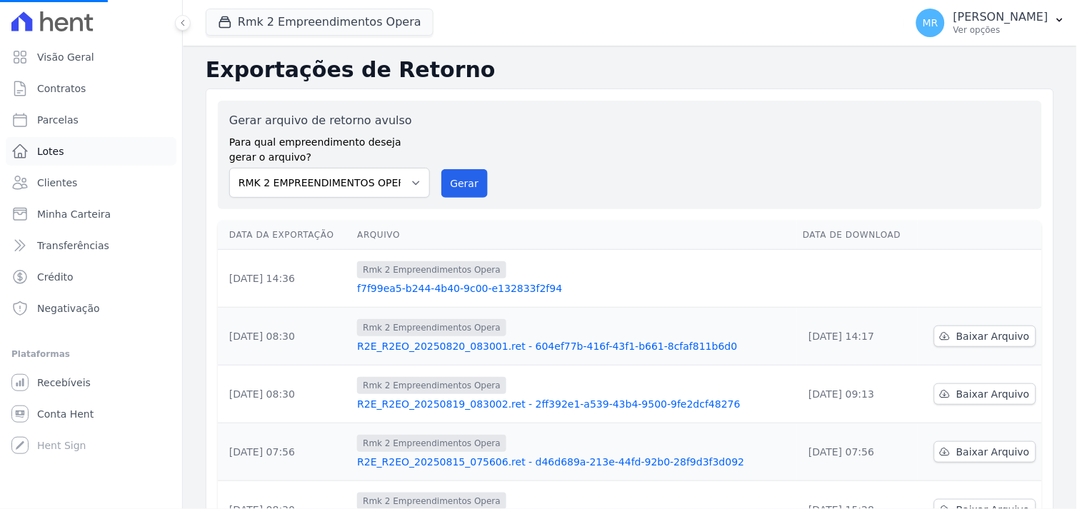
select select
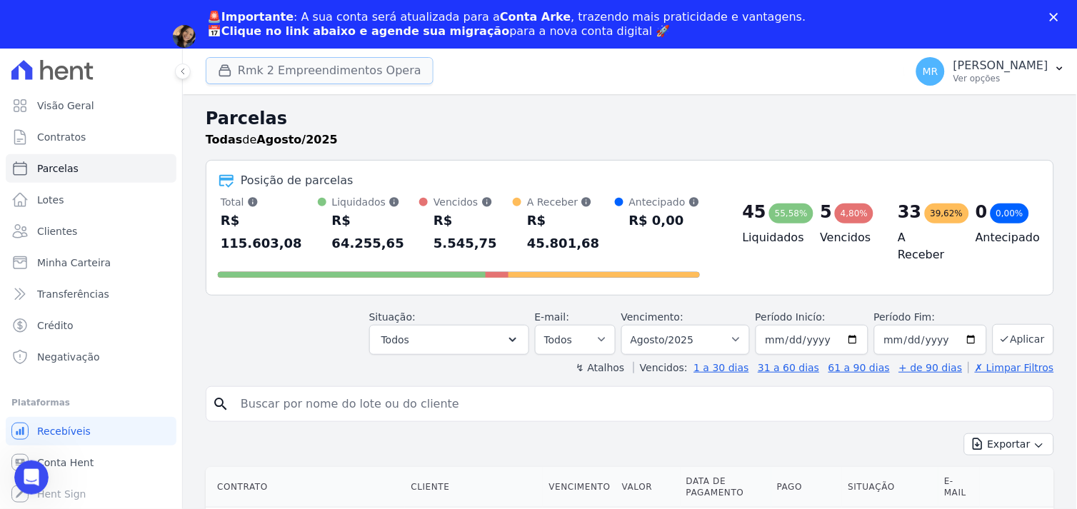
click at [264, 70] on button "Rmk 2 Empreendimentos Opera" at bounding box center [320, 70] width 228 height 27
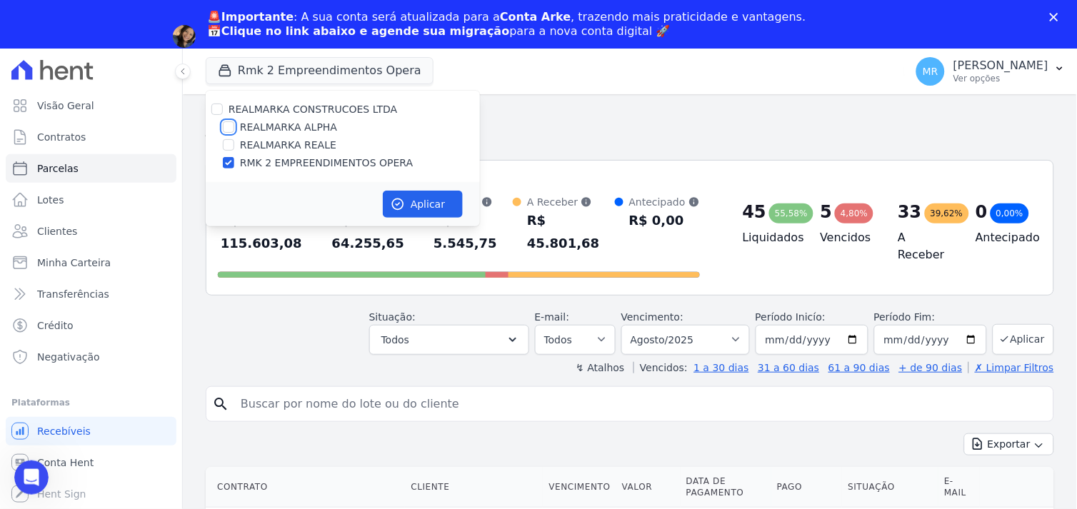
drag, startPoint x: 231, startPoint y: 124, endPoint x: 229, endPoint y: 154, distance: 30.0
click at [230, 124] on input "REALMARKA ALPHA" at bounding box center [228, 126] width 11 height 11
checkbox input "true"
drag, startPoint x: 227, startPoint y: 161, endPoint x: 244, endPoint y: 173, distance: 21.6
click at [226, 162] on input "RMK 2 EMPREENDIMENTOS OPERA" at bounding box center [228, 162] width 11 height 11
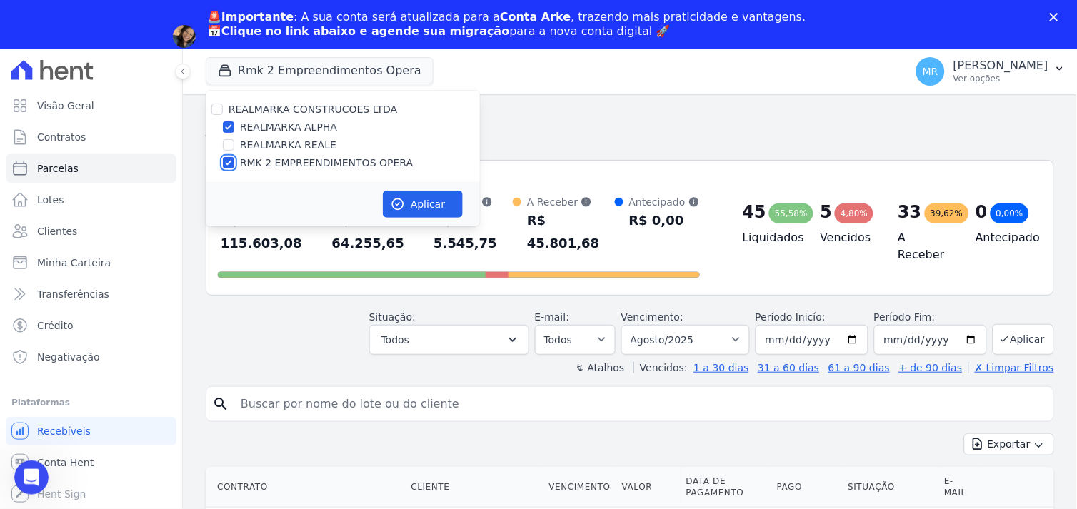
checkbox input "false"
click at [425, 204] on button "Aplicar" at bounding box center [423, 204] width 80 height 27
select select
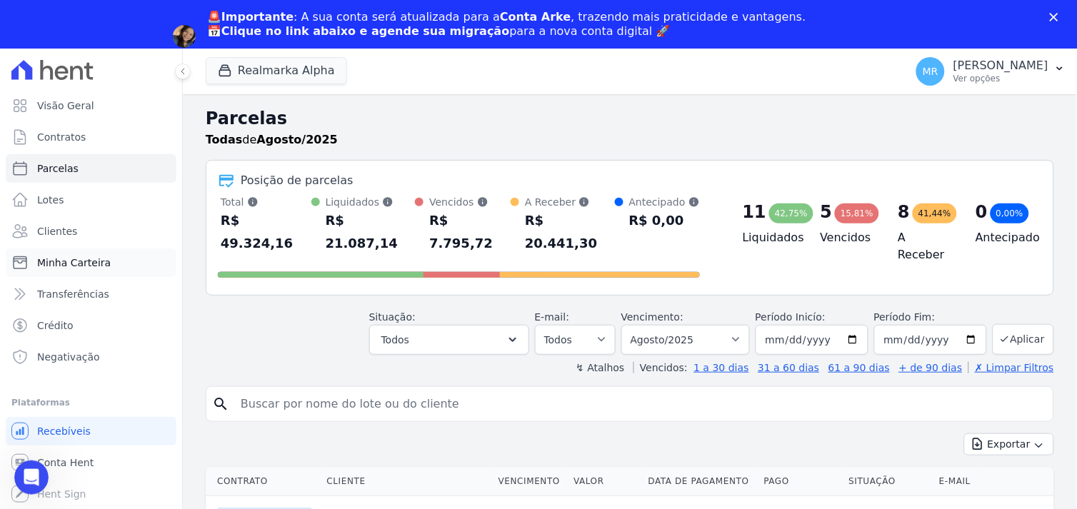
click at [84, 264] on span "Minha Carteira" at bounding box center [74, 263] width 74 height 14
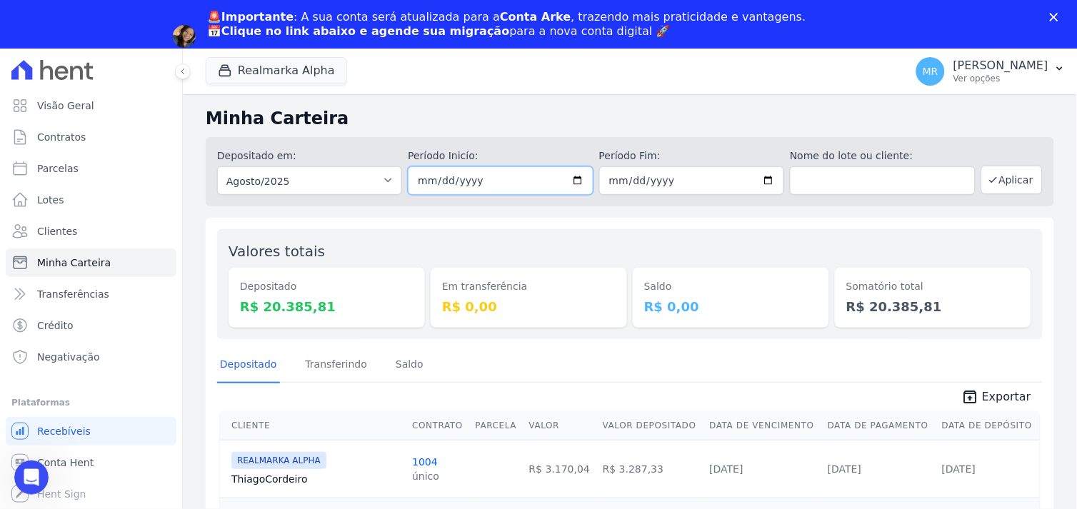
click at [570, 180] on input "[DATE]" at bounding box center [500, 180] width 185 height 29
click at [765, 176] on input "[DATE]" at bounding box center [691, 180] width 185 height 29
click at [472, 181] on input "[DATE]" at bounding box center [500, 180] width 185 height 29
click at [579, 182] on input "[DATE]" at bounding box center [500, 180] width 185 height 29
click at [577, 182] on input "[DATE]" at bounding box center [500, 180] width 185 height 29
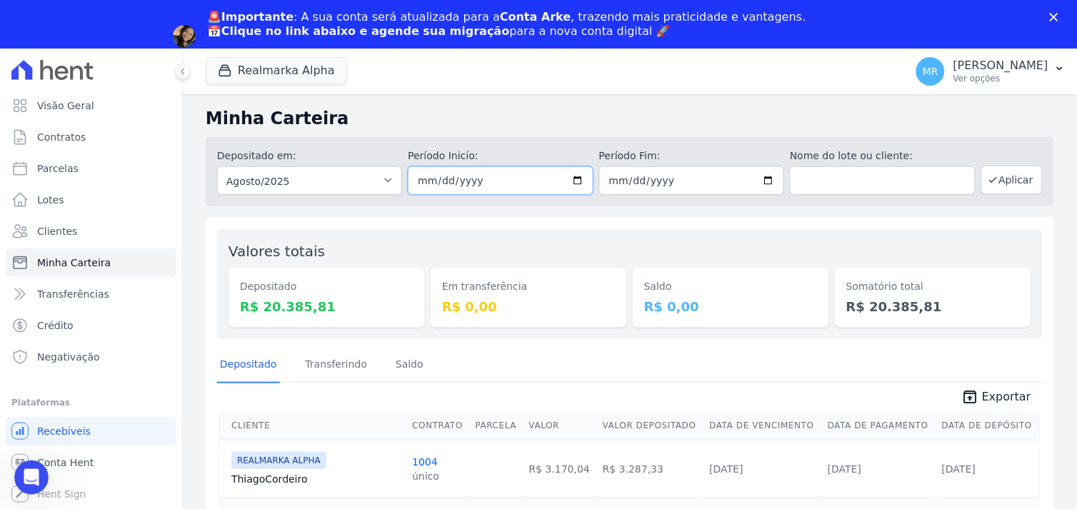
type input "[DATE]"
click at [765, 184] on input "[DATE]" at bounding box center [691, 180] width 185 height 29
type input "[DATE]"
click at [329, 76] on button "Realmarka Alpha" at bounding box center [276, 70] width 141 height 27
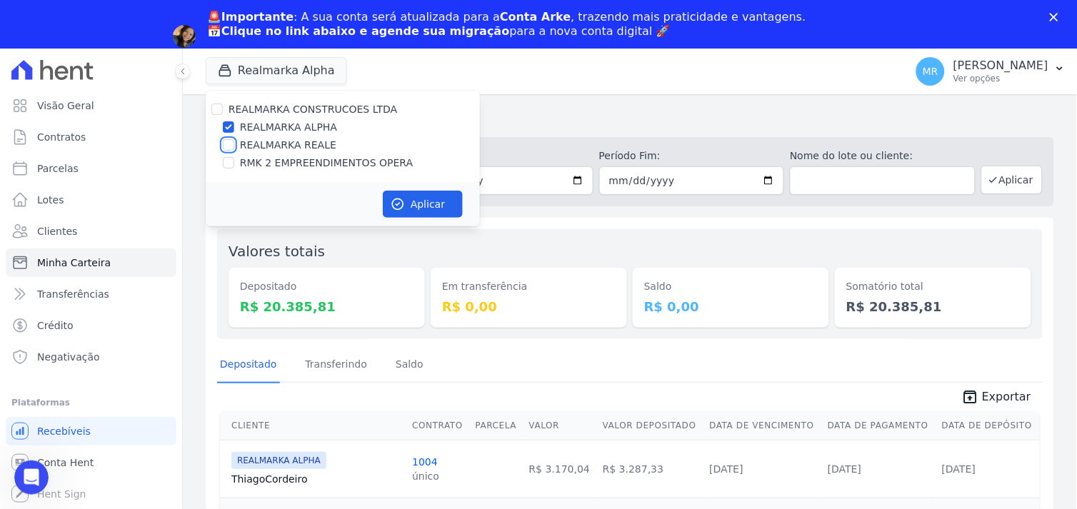
click at [227, 148] on input "REALMARKA REALE" at bounding box center [228, 144] width 11 height 11
checkbox input "true"
click at [231, 161] on input "RMK 2 EMPREENDIMENTOS OPERA" at bounding box center [228, 162] width 11 height 11
checkbox input "true"
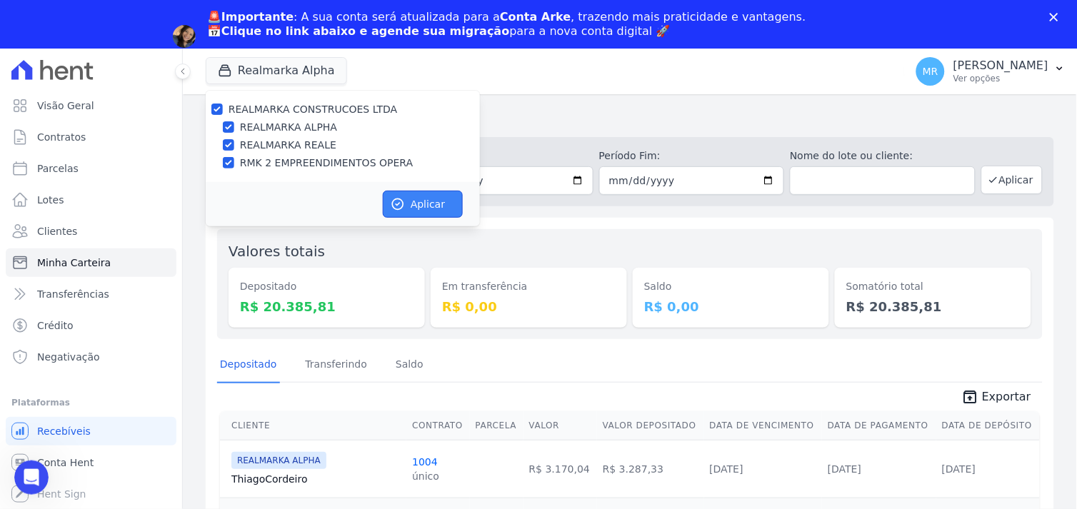
click at [430, 209] on button "Aplicar" at bounding box center [423, 204] width 80 height 27
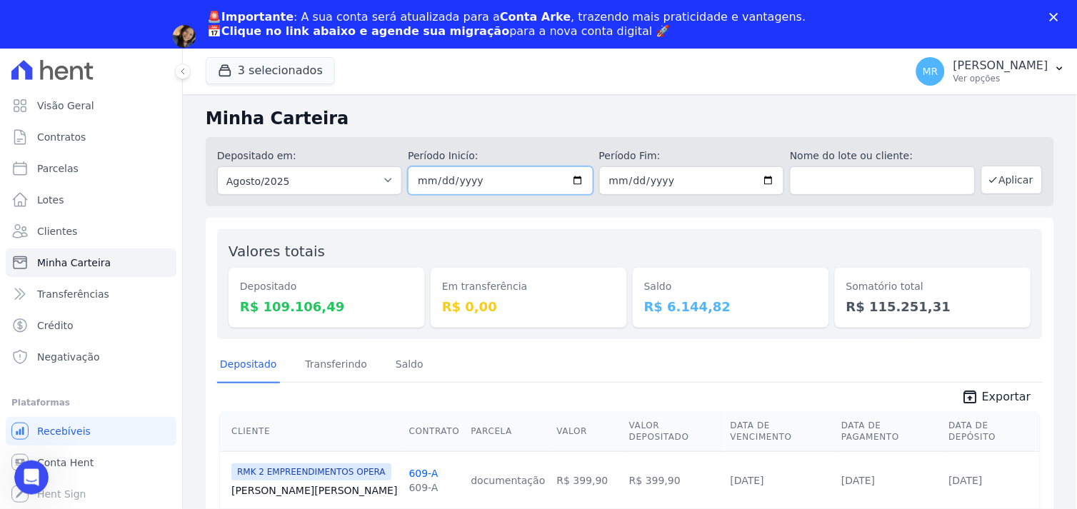
click at [576, 179] on input "[DATE]" at bounding box center [500, 180] width 185 height 29
type input "[DATE]"
click at [765, 180] on input "[DATE]" at bounding box center [691, 180] width 185 height 29
type input "[DATE]"
click at [997, 180] on button "Aplicar" at bounding box center [1012, 180] width 61 height 29
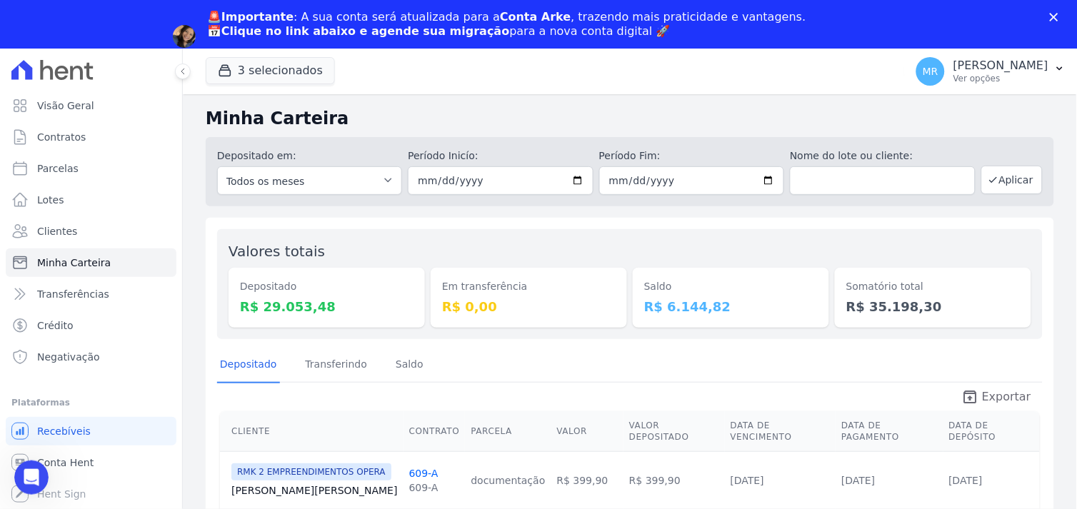
click at [982, 394] on span "Exportar" at bounding box center [1006, 397] width 49 height 17
